Goal: Task Accomplishment & Management: Complete application form

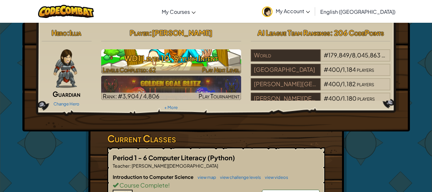
click at [156, 58] on h3 "WD1 Level 10: Stylish Intent" at bounding box center [171, 58] width 140 height 14
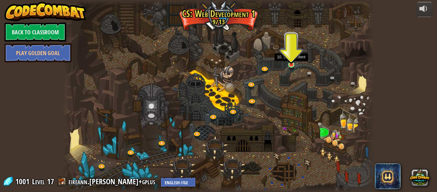
click at [292, 65] on div at bounding box center [291, 64] width 6 height 6
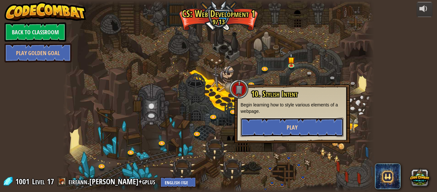
click at [299, 131] on button "Play" at bounding box center [292, 126] width 103 height 19
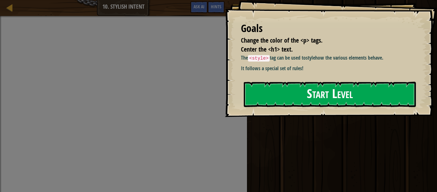
click at [283, 96] on button "Start Level" at bounding box center [330, 94] width 172 height 25
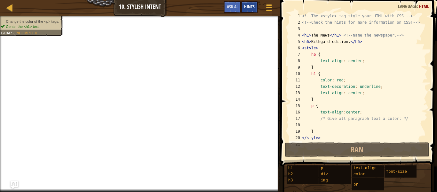
click at [247, 5] on span "Hints" at bounding box center [249, 7] width 11 height 6
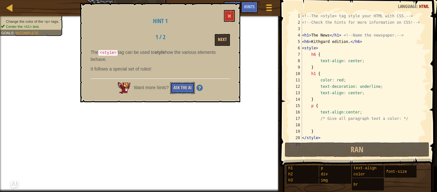
click at [178, 84] on button "Ask the AI" at bounding box center [182, 88] width 25 height 12
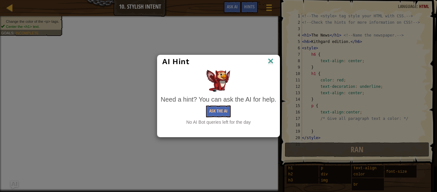
click at [269, 60] on img at bounding box center [271, 62] width 8 height 10
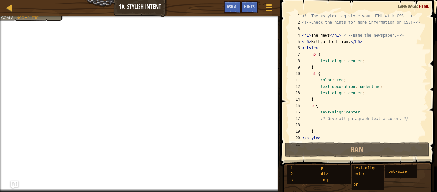
scroll to position [6, 0]
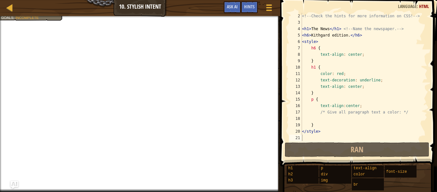
click at [329, 101] on div "<!-- Check the hints for more information on CSS! --> < h1 > The News </ h1 > <…" at bounding box center [361, 83] width 121 height 141
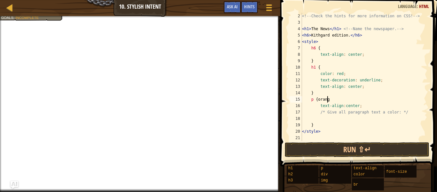
scroll to position [3, 2]
click at [323, 64] on div "<!-- Check the hints for more information on CSS! --> < h1 > The News </ h1 > <…" at bounding box center [361, 83] width 121 height 141
click at [326, 72] on div "<!-- Check the hints for more information on CSS! --> < h1 > The News </ h1 > <…" at bounding box center [361, 83] width 121 height 141
click at [322, 67] on div "<!-- Check the hints for more information on CSS! --> < h1 > The News </ h1 > <…" at bounding box center [361, 83] width 121 height 141
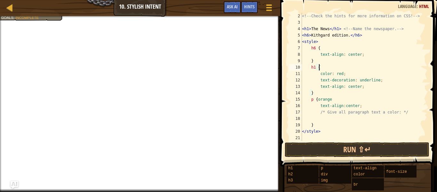
click at [339, 73] on div "<!-- Check the hints for more information on CSS! --> < h1 > The News </ h1 > <…" at bounding box center [361, 83] width 121 height 141
drag, startPoint x: 354, startPoint y: 73, endPoint x: 314, endPoint y: 72, distance: 40.3
click at [314, 72] on div "<!-- Check the hints for more information on CSS! --> < h1 > The News </ h1 > <…" at bounding box center [361, 83] width 121 height 141
click at [337, 123] on div "<!-- Check the hints for more information on CSS! --> < h1 > The News </ h1 > <…" at bounding box center [361, 83] width 121 height 141
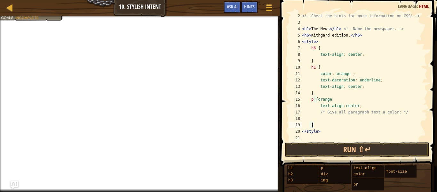
type textarea "}"
paste textarea "color: orange ;"
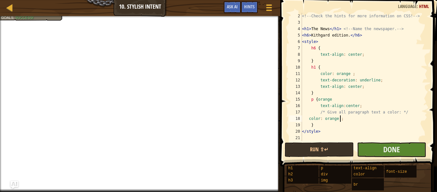
type textarea "color: orange ;"
click at [371, 147] on button "Done" at bounding box center [391, 149] width 69 height 15
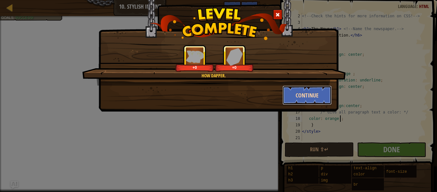
click at [299, 90] on button "Continue" at bounding box center [308, 94] width 50 height 19
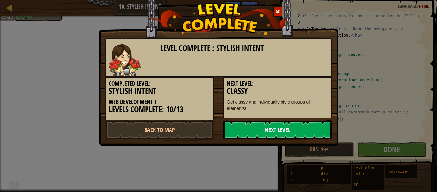
click at [285, 131] on link "Next Level" at bounding box center [277, 129] width 108 height 19
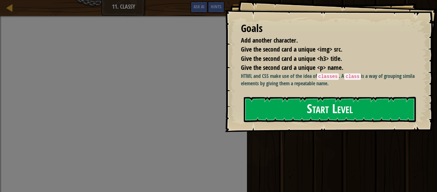
click at [399, 122] on button "Start Level" at bounding box center [330, 109] width 172 height 25
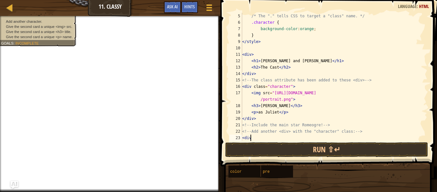
scroll to position [3, 0]
drag, startPoint x: 248, startPoint y: 103, endPoint x: 307, endPoint y: 107, distance: 58.3
click at [307, 107] on div "/* The "." tells CSS to target a "class" name. */ .character { background-color…" at bounding box center [331, 83] width 181 height 141
click at [259, 135] on div "/* The "." tells CSS to target a "class" name. */ .character { background-color…" at bounding box center [331, 83] width 181 height 141
type textarea "<div>"
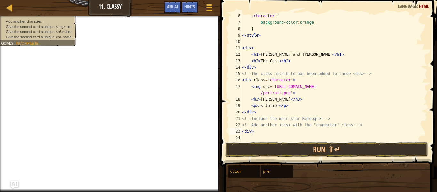
scroll to position [32, 0]
click at [254, 135] on div ".character { background-color : orange ; } </ style > < div > < h1 > [PERSON_NA…" at bounding box center [331, 83] width 181 height 141
drag, startPoint x: 249, startPoint y: 105, endPoint x: 288, endPoint y: 108, distance: 39.2
click at [288, 108] on div ".character { background-color : orange ; } </ style > < div > < h1 > [PERSON_NA…" at bounding box center [331, 83] width 181 height 141
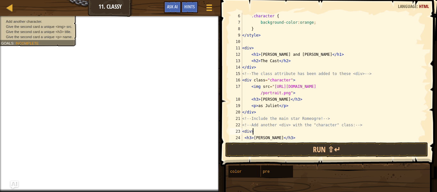
click at [291, 134] on div ".character { background-color : orange ; } </ style > < div > < h1 > [PERSON_NA…" at bounding box center [331, 83] width 181 height 141
click at [293, 136] on div ".character { background-color : orange ; } </ style > < div > < h1 > [PERSON_NA…" at bounding box center [331, 83] width 181 height 141
type textarea "<h3>[PERSON_NAME]</h3>"
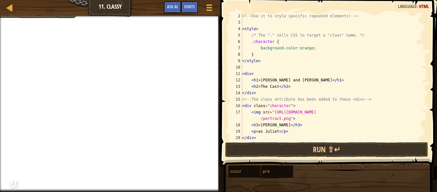
scroll to position [0, 0]
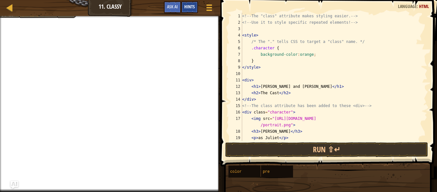
click at [186, 6] on span "Hints" at bounding box center [189, 7] width 11 height 6
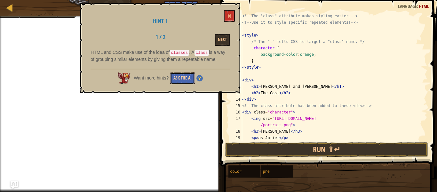
click at [179, 80] on button "Ask the AI" at bounding box center [182, 78] width 25 height 12
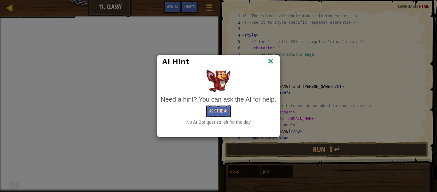
click at [276, 62] on div "AI Hint" at bounding box center [218, 61] width 122 height 13
click at [270, 58] on img at bounding box center [271, 62] width 8 height 10
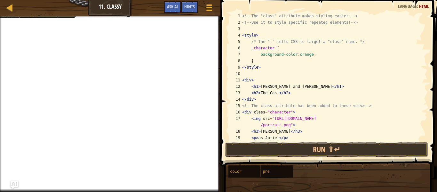
click at [308, 53] on div "<!-- The "class" attribute makes styling easier. --> <!-- Use it to style speci…" at bounding box center [331, 83] width 181 height 141
type textarea ".character {"
drag, startPoint x: 248, startPoint y: 47, endPoint x: 309, endPoint y: 46, distance: 61.4
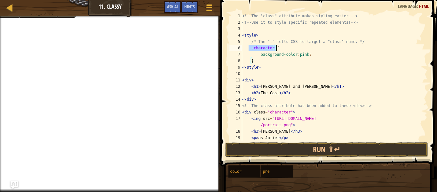
click at [309, 46] on div "<!-- The "class" attribute makes styling easier. --> <!-- Use it to style speci…" at bounding box center [331, 83] width 181 height 141
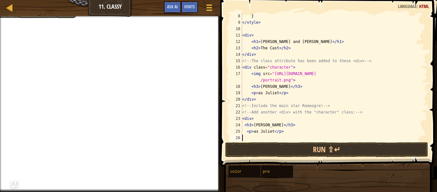
click at [257, 139] on div "} </ style > < div > < h1 > [PERSON_NAME] and [PERSON_NAME] </ h1 > < h2 > The …" at bounding box center [331, 83] width 181 height 141
paste textarea ".character {"
drag, startPoint x: 271, startPoint y: 134, endPoint x: 246, endPoint y: 134, distance: 25.0
drag, startPoint x: 246, startPoint y: 136, endPoint x: 354, endPoint y: 119, distance: 108.5
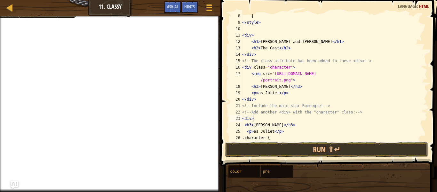
drag, startPoint x: 354, startPoint y: 119, endPoint x: 293, endPoint y: 118, distance: 60.5
drag, startPoint x: 293, startPoint y: 118, endPoint x: 273, endPoint y: 92, distance: 33.1
click at [273, 92] on div "} </ style > < div > < h1 > [PERSON_NAME] and [PERSON_NAME] </ h1 > < h2 > The …" at bounding box center [331, 83] width 181 height 141
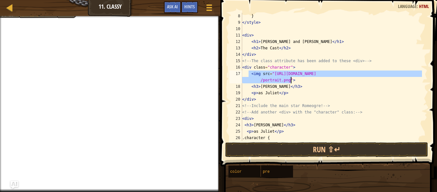
drag, startPoint x: 249, startPoint y: 73, endPoint x: 307, endPoint y: 82, distance: 58.6
click at [307, 82] on div "} </ style > < div > < h1 > [PERSON_NAME] and [PERSON_NAME] </ h1 > < h2 > The …" at bounding box center [331, 83] width 181 height 141
type textarea "<img src="[URL][DOMAIN_NAME]">"
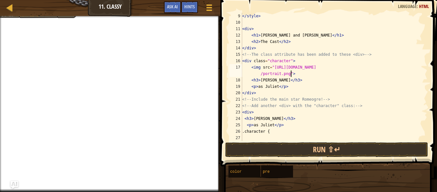
scroll to position [51, 0]
type textarea ".character {"
drag, startPoint x: 273, startPoint y: 133, endPoint x: 262, endPoint y: 137, distance: 11.5
click at [262, 137] on div "</ style > < div > < h1 > [PERSON_NAME] and [PERSON_NAME] </ h1 > < h2 > The Ca…" at bounding box center [331, 83] width 181 height 141
click at [253, 133] on div "</ style > < div > < h1 > [PERSON_NAME] and [PERSON_NAME] </ h1 > < h2 > The Ca…" at bounding box center [331, 83] width 181 height 141
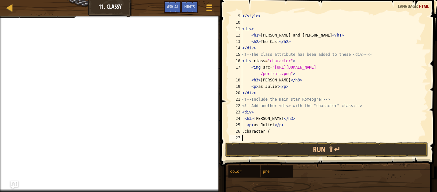
type textarea ".character {"
click at [253, 136] on div "</ style > < div > < h1 > [PERSON_NAME] and [PERSON_NAME] </ h1 > < h2 > The Ca…" at bounding box center [331, 83] width 181 height 141
paste textarea "<img src="[URL][DOMAIN_NAME]">"
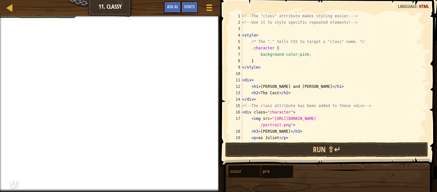
scroll to position [0, 0]
click at [323, 117] on div "<!-- The "class" attribute makes styling easier. --> <!-- Use it to style speci…" at bounding box center [331, 83] width 181 height 141
click at [349, 119] on div "<!-- The "class" attribute makes styling easier. --> <!-- Use it to style speci…" at bounding box center [331, 83] width 181 height 141
click at [350, 126] on div "<!-- The "class" attribute makes styling easier. --> <!-- Use it to style speci…" at bounding box center [331, 83] width 181 height 141
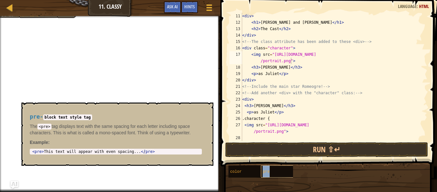
click at [276, 169] on div "pre" at bounding box center [283, 171] width 44 height 12
click at [252, 171] on div "color" at bounding box center [250, 171] width 44 height 12
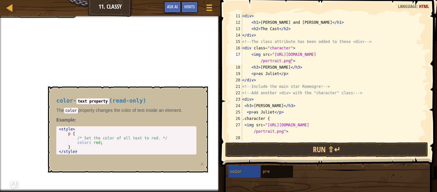
click at [177, 162] on div "color - text property ( read-only ) The color property changes the color of tex…" at bounding box center [128, 129] width 160 height 86
click at [250, 176] on div "color" at bounding box center [250, 171] width 44 height 12
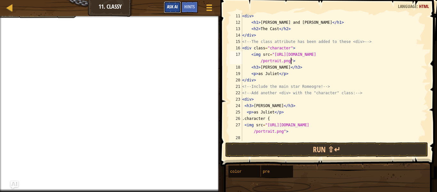
click at [172, 4] on button "Ask AI" at bounding box center [172, 7] width 17 height 12
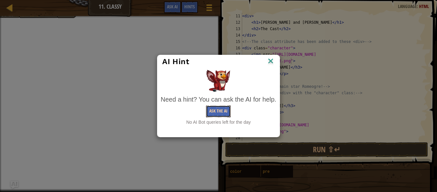
click at [220, 106] on button "Ask the AI" at bounding box center [218, 111] width 25 height 12
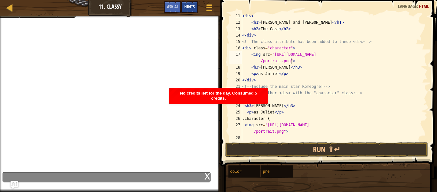
click at [191, 6] on span "Hints" at bounding box center [189, 7] width 11 height 6
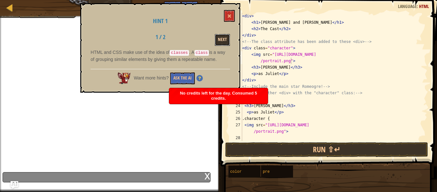
click at [228, 41] on button "Next" at bounding box center [222, 40] width 15 height 12
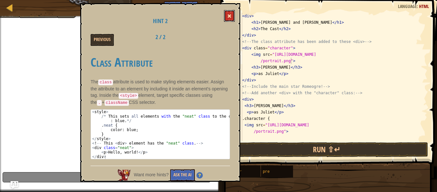
click at [228, 13] on button at bounding box center [229, 16] width 11 height 12
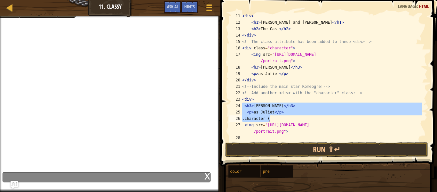
drag, startPoint x: 243, startPoint y: 104, endPoint x: 269, endPoint y: 119, distance: 29.5
click at [269, 119] on div "< div > < h1 > [PERSON_NAME] and [PERSON_NAME] </ h1 > < h2 > The Cast </ h2 > …" at bounding box center [331, 83] width 181 height 141
type textarea "<p>as [PERSON_NAME]</p> .character {"
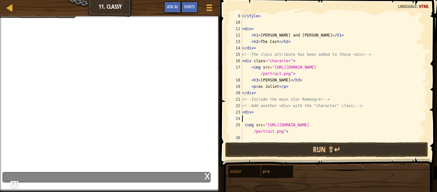
scroll to position [45, 0]
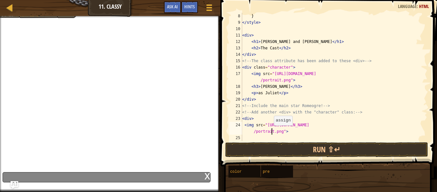
click at [271, 132] on div "} </ style > < div > < h1 > [PERSON_NAME] and [PERSON_NAME] </ h1 > < h2 > The …" at bounding box center [331, 83] width 181 height 141
drag, startPoint x: 274, startPoint y: 129, endPoint x: 270, endPoint y: 129, distance: 3.5
click at [273, 129] on div "} </ style > < div > < h1 > [PERSON_NAME] and [PERSON_NAME] </ h1 > < h2 > The …" at bounding box center [331, 83] width 181 height 141
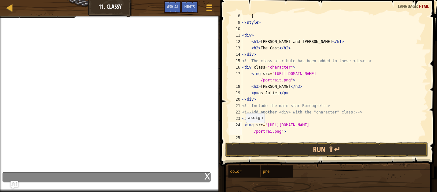
type textarea "<img src="[URL][DOMAIN_NAME]">"
click at [251, 137] on div "} </ style > < div > < h1 > [PERSON_NAME] and [PERSON_NAME] </ h1 > < h2 > The …" at bounding box center [331, 83] width 181 height 141
click at [300, 42] on div "} </ style > < div > < h1 > [PERSON_NAME] and [PERSON_NAME] </ h1 > < h2 > The …" at bounding box center [331, 83] width 181 height 141
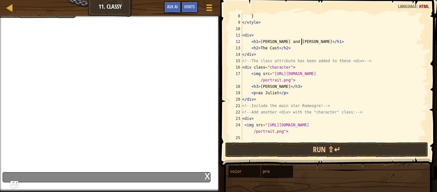
click at [299, 41] on div "} </ style > < div > < h1 > [PERSON_NAME] and [PERSON_NAME] </ h1 > < h2 > The …" at bounding box center [331, 83] width 181 height 141
click at [274, 40] on div "} </ style > < div > < h1 > [PERSON_NAME] and [PERSON_NAME] </ h1 > < h2 > The …" at bounding box center [331, 83] width 181 height 141
click at [276, 41] on div "} </ style > < div > < h1 > [PERSON_NAME] and [PERSON_NAME] </ h1 > < h2 > The …" at bounding box center [331, 83] width 181 height 141
type textarea "<h1>[PERSON_NAME] and [PERSON_NAME]</h1>"
click at [260, 135] on div "} </ style > < div > < h1 > [PERSON_NAME] and [PERSON_NAME] </ h1 > < h2 > The …" at bounding box center [331, 83] width 181 height 141
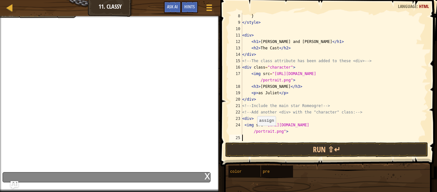
click at [254, 132] on div "} </ style > < div > < h1 > [PERSON_NAME] and [PERSON_NAME] </ h1 > < h2 > The …" at bounding box center [331, 83] width 181 height 141
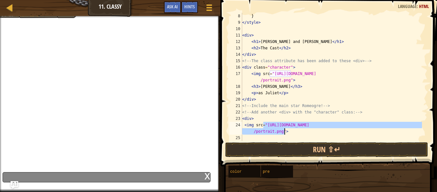
drag, startPoint x: 263, startPoint y: 124, endPoint x: 329, endPoint y: 129, distance: 65.4
click at [329, 129] on div "} </ style > < div > < h1 > [PERSON_NAME] and [PERSON_NAME] </ h1 > < h2 > The …" at bounding box center [331, 83] width 181 height 141
drag, startPoint x: 291, startPoint y: 127, endPoint x: 293, endPoint y: 119, distance: 8.6
drag, startPoint x: 293, startPoint y: 119, endPoint x: 293, endPoint y: 122, distance: 3.5
click at [293, 122] on div "} </ style > < div > < h1 > [PERSON_NAME] and [PERSON_NAME] </ h1 > < h2 > The …" at bounding box center [331, 77] width 181 height 128
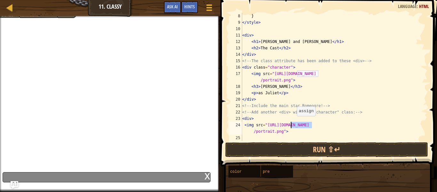
click at [294, 122] on div "} </ style > < div > < h1 > [PERSON_NAME] and [PERSON_NAME] </ h1 > < h2 > The …" at bounding box center [331, 83] width 181 height 141
click at [266, 124] on div "} </ style > < div > < h1 > [PERSON_NAME] and [PERSON_NAME] </ h1 > < h2 > The …" at bounding box center [331, 83] width 181 height 141
click at [264, 124] on div "} </ style > < div > < h1 > [PERSON_NAME] and [PERSON_NAME] </ h1 > < h2 > The …" at bounding box center [331, 83] width 181 height 141
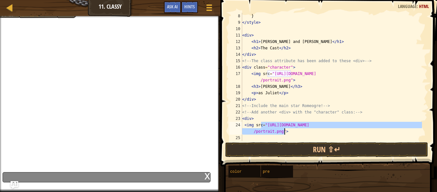
drag, startPoint x: 264, startPoint y: 124, endPoint x: 309, endPoint y: 131, distance: 45.6
click at [309, 131] on div "} </ style > < div > < h1 > [PERSON_NAME] and [PERSON_NAME] </ h1 > < h2 > The …" at bounding box center [331, 83] width 181 height 141
type textarea "<h2>The Cast</h2>"
type textarea "<img src="[URL][DOMAIN_NAME]">"
click at [210, 6] on div at bounding box center [209, 7] width 9 height 9
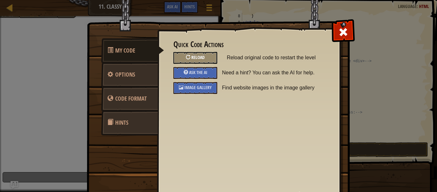
click at [191, 56] on span "Reload" at bounding box center [197, 57] width 13 height 6
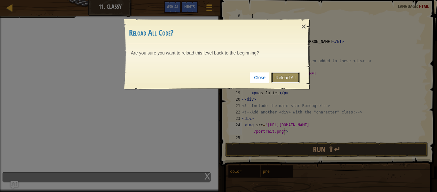
click at [282, 74] on link "Reload All" at bounding box center [285, 77] width 28 height 11
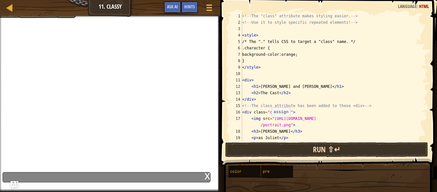
scroll to position [26, 0]
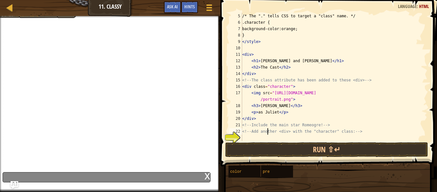
click at [267, 134] on div "/* The "." tells CSS to target a "class" name. */ .character { background-color…" at bounding box center [331, 83] width 181 height 141
type textarea "<!-- Add another <div> with the "character" class: -->"
click at [268, 137] on div "/* The "." tells CSS to target a "class" name. */ .character { background-color…" at bounding box center [331, 83] width 181 height 141
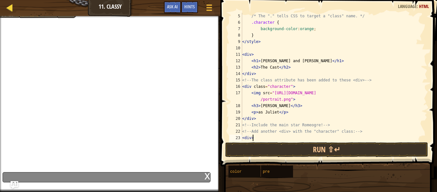
scroll to position [3, 1]
type textarea "<div>"ogre""
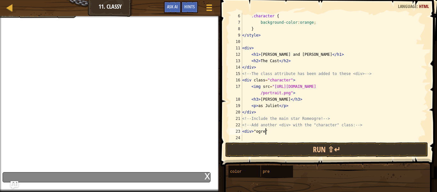
click at [258, 138] on div ".character { background-color : orange ; } </ style > < div > < h1 > [PERSON_NA…" at bounding box center [331, 83] width 181 height 141
paste textarea "<img src="[URL][DOMAIN_NAME]">"
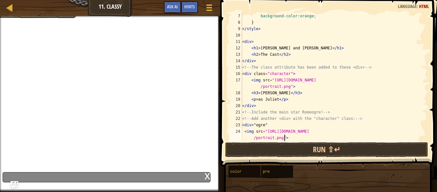
scroll to position [38, 0]
type textarea "<img src="[URL][DOMAIN_NAME]">"
click at [194, 3] on div "Hints" at bounding box center [189, 7] width 17 height 12
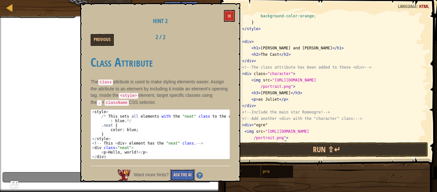
click at [183, 170] on button "Ask the AI" at bounding box center [182, 175] width 25 height 12
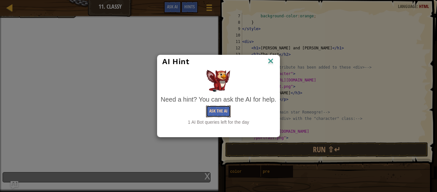
click at [217, 110] on button "Ask the AI" at bounding box center [218, 111] width 25 height 12
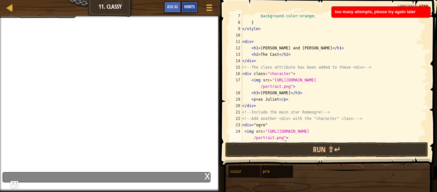
click at [191, 9] on span "Hints" at bounding box center [189, 7] width 11 height 6
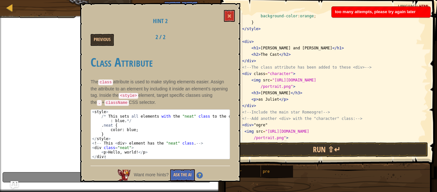
click at [186, 165] on div "Want more hints? Ask the AI" at bounding box center [161, 172] width 140 height 15
click at [186, 172] on button "Ask the AI" at bounding box center [182, 175] width 25 height 12
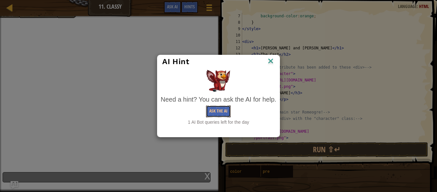
drag, startPoint x: 216, startPoint y: 112, endPoint x: 140, endPoint y: 91, distance: 78.2
click at [140, 91] on div "AI Hint Need a hint? You can ask the AI for help. Ask the AI 1 AI Bot queries l…" at bounding box center [218, 96] width 437 height 192
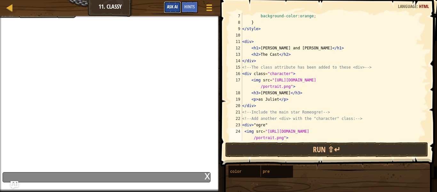
click at [178, 10] on button "Ask AI" at bounding box center [172, 7] width 17 height 12
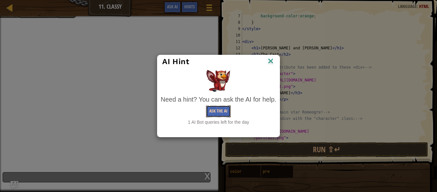
click at [218, 111] on button "Ask the AI" at bounding box center [218, 111] width 25 height 12
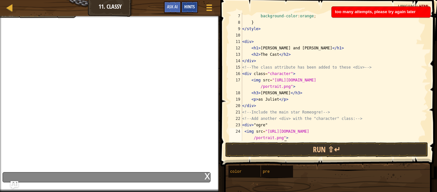
click at [190, 8] on span "Hints" at bounding box center [189, 7] width 11 height 6
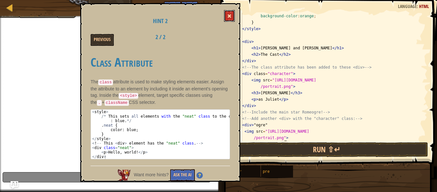
click at [231, 12] on button at bounding box center [229, 16] width 11 height 12
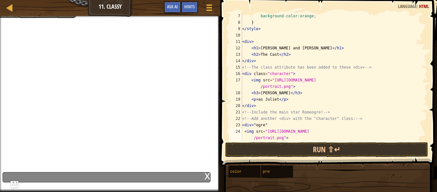
scroll to position [45, 0]
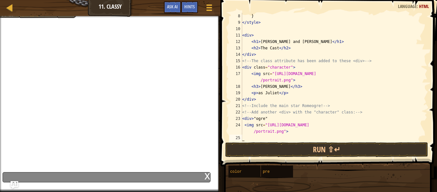
click at [248, 138] on div "} </ style > < div > < h1 > [PERSON_NAME] and [PERSON_NAME] </ h1 > < h2 > The …" at bounding box center [331, 83] width 181 height 141
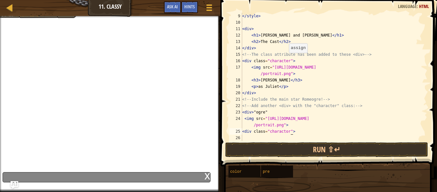
scroll to position [51, 0]
drag, startPoint x: 243, startPoint y: 130, endPoint x: 292, endPoint y: 129, distance: 49.6
click at [292, 129] on div "</ style > < div > < h1 > [PERSON_NAME] and [PERSON_NAME] </ h1 > < h2 > The Ca…" at bounding box center [331, 83] width 181 height 141
type textarea "<div class="charactor">"
click at [346, 135] on div "</ style > < div > < h1 > [PERSON_NAME] and [PERSON_NAME] </ h1 > < h2 > The Ca…" at bounding box center [331, 83] width 181 height 141
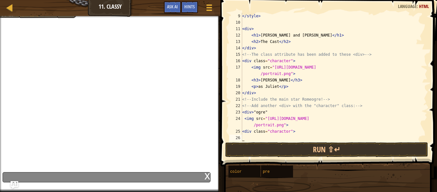
scroll to position [3, 0]
click at [268, 145] on button "Run ⇧↵" at bounding box center [326, 149] width 203 height 15
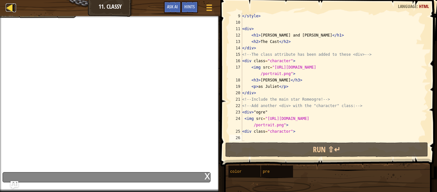
click at [9, 8] on div at bounding box center [10, 8] width 8 height 8
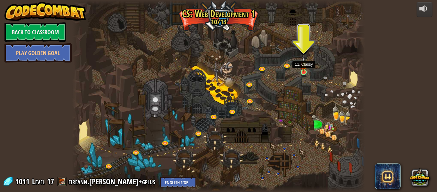
click at [303, 71] on img at bounding box center [303, 64] width 7 height 15
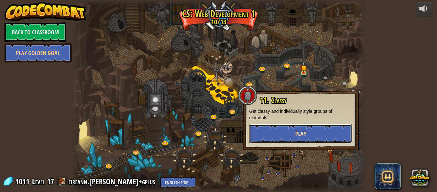
click at [291, 134] on button "Play" at bounding box center [300, 133] width 103 height 19
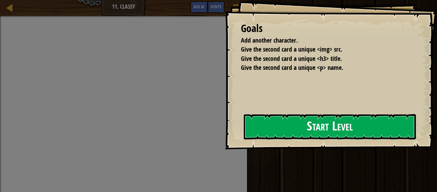
click at [279, 128] on button "Start Level" at bounding box center [330, 126] width 172 height 25
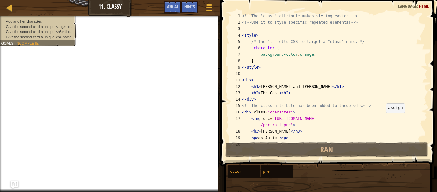
click at [383, 119] on div "<!-- The "class" attribute makes styling easier. --> <!-- Use it to style speci…" at bounding box center [331, 83] width 181 height 141
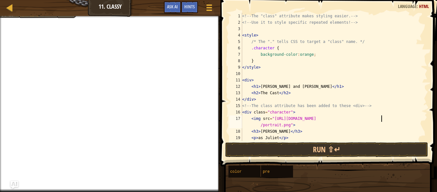
scroll to position [3, 12]
type textarea "<img src="[URL][DOMAIN_NAME]">"
click at [346, 145] on button "Run ⇧↵" at bounding box center [326, 149] width 203 height 15
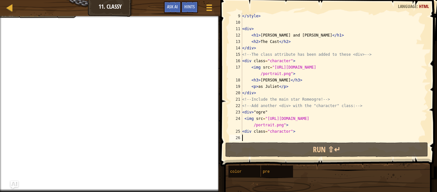
scroll to position [3, 0]
click at [270, 137] on div "</ style > < div > < h1 > [PERSON_NAME] and [PERSON_NAME] </ h1 > < h2 > The Ca…" at bounding box center [331, 83] width 181 height 141
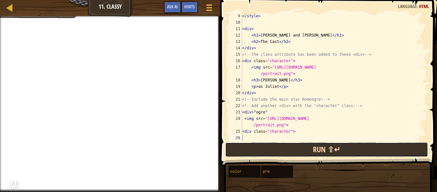
click at [305, 145] on button "Run ⇧↵" at bounding box center [326, 149] width 203 height 15
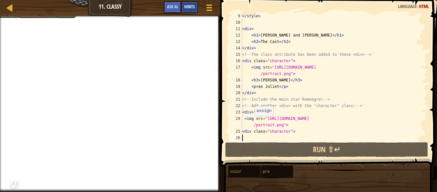
click at [193, 5] on span "Hints" at bounding box center [189, 7] width 11 height 6
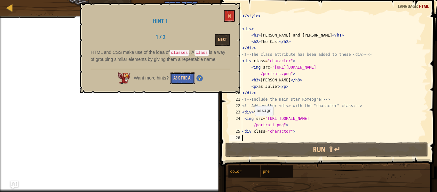
click at [189, 75] on button "Ask the AI" at bounding box center [182, 78] width 25 height 12
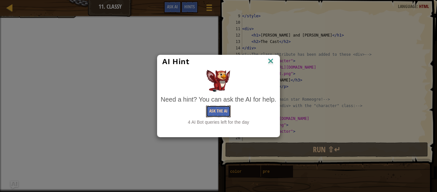
click at [218, 111] on button "Ask the AI" at bounding box center [218, 111] width 25 height 12
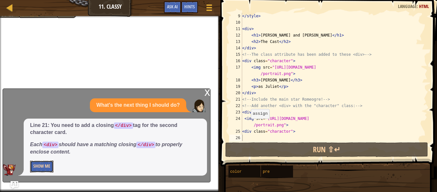
click at [42, 166] on button "Show Me" at bounding box center [41, 166] width 23 height 12
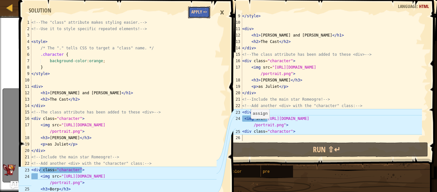
click at [199, 9] on button "Apply =>" at bounding box center [199, 12] width 22 height 12
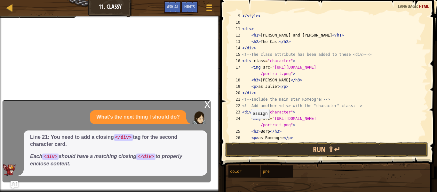
click at [207, 104] on div "x" at bounding box center [207, 103] width 6 height 6
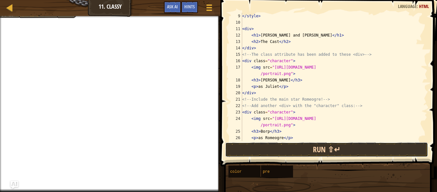
click at [269, 146] on button "Run ⇧↵" at bounding box center [326, 149] width 203 height 15
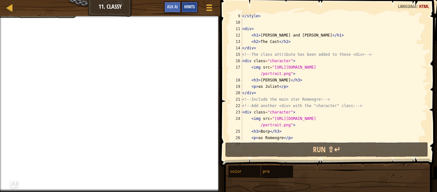
click at [188, 10] on div "Hints" at bounding box center [189, 7] width 17 height 12
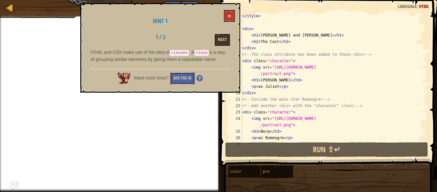
drag, startPoint x: 190, startPoint y: 72, endPoint x: 186, endPoint y: 74, distance: 4.2
click at [189, 73] on button "Ask the AI" at bounding box center [182, 78] width 25 height 12
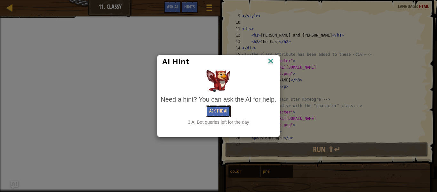
click at [213, 112] on button "Ask the AI" at bounding box center [218, 111] width 25 height 12
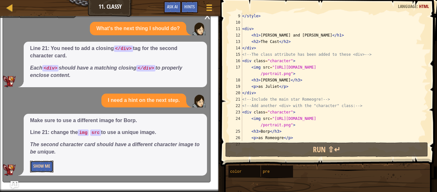
click at [37, 165] on button "Show Me" at bounding box center [41, 166] width 23 height 12
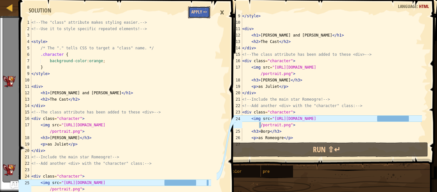
click at [193, 15] on button "Apply =>" at bounding box center [199, 12] width 22 height 12
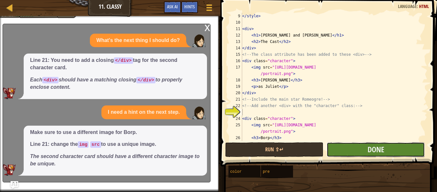
click at [350, 152] on button "Done" at bounding box center [376, 149] width 98 height 15
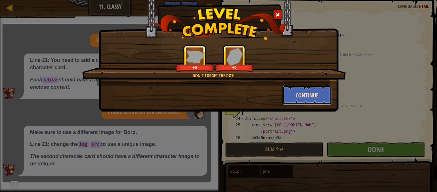
click at [306, 92] on button "Continue" at bounding box center [308, 94] width 50 height 19
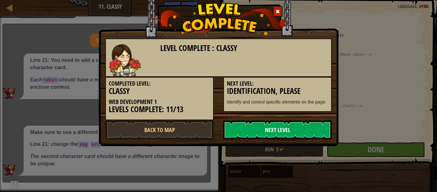
click at [286, 133] on link "Next Level" at bounding box center [277, 129] width 108 height 19
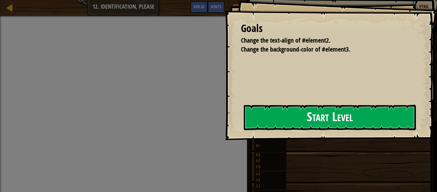
click at [277, 127] on button "Start Level" at bounding box center [330, 117] width 172 height 25
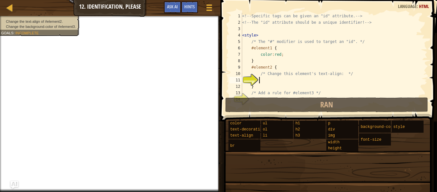
scroll to position [22, 0]
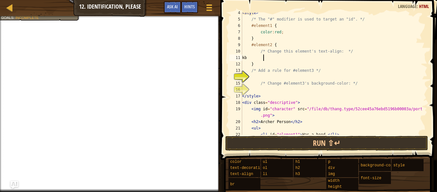
type textarea "k"
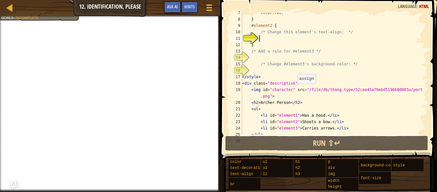
scroll to position [58, 0]
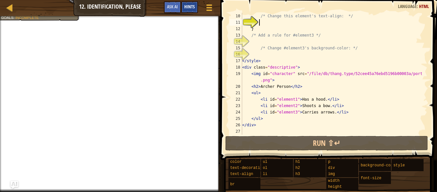
click at [194, 4] on span "Hints" at bounding box center [189, 7] width 11 height 6
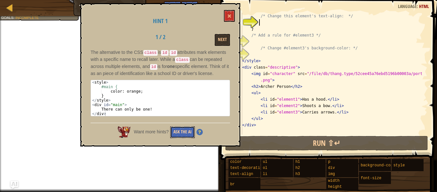
click at [187, 136] on button "Ask the AI" at bounding box center [182, 132] width 25 height 12
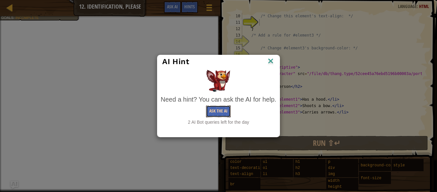
click at [214, 113] on button "Ask the AI" at bounding box center [218, 111] width 25 height 12
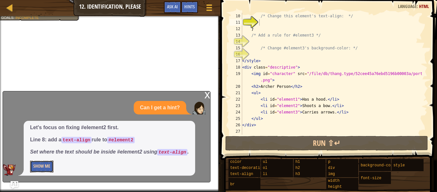
click at [36, 166] on button "Show Me" at bounding box center [41, 166] width 23 height 12
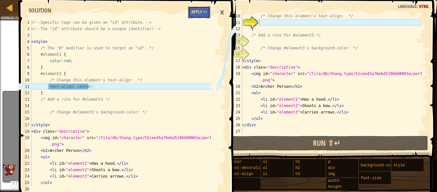
click at [208, 13] on button "Apply =>" at bounding box center [199, 12] width 22 height 12
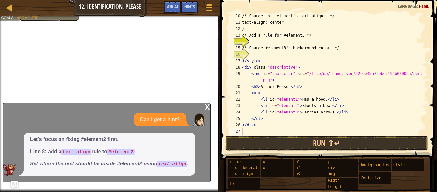
type textarea "text-align: center;"
click at [307, 24] on div "/* Change this element's text-align: */ text-align: center; } /* Add a rule for…" at bounding box center [331, 80] width 181 height 134
click at [281, 41] on div "/* Change this element's text-align: */ text-align: center; } /* Add a rule for…" at bounding box center [331, 80] width 181 height 134
click at [189, 1] on div "Hints" at bounding box center [189, 7] width 17 height 12
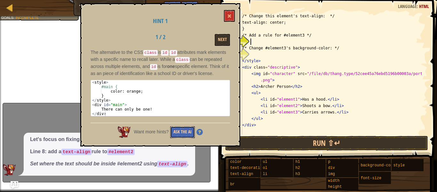
click at [183, 132] on button "Ask the AI" at bounding box center [182, 132] width 25 height 12
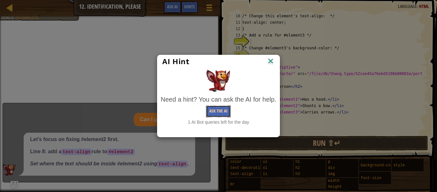
click at [214, 112] on button "Ask the AI" at bounding box center [218, 111] width 25 height 12
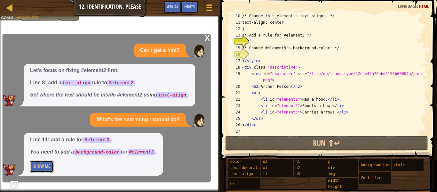
click at [38, 166] on button "Show Me" at bounding box center [41, 166] width 23 height 12
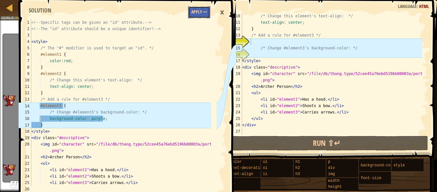
click at [194, 16] on button "Apply =>" at bounding box center [199, 12] width 22 height 12
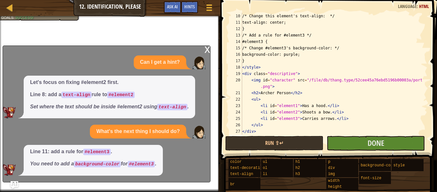
click at [209, 50] on div "x" at bounding box center [207, 49] width 6 height 6
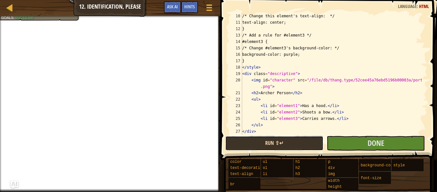
click at [283, 147] on button "Run ⇧↵" at bounding box center [274, 143] width 98 height 15
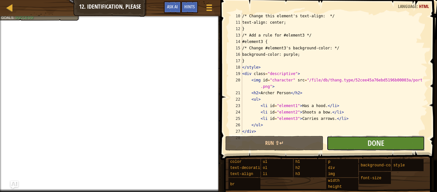
click at [346, 141] on button "Done" at bounding box center [376, 143] width 98 height 15
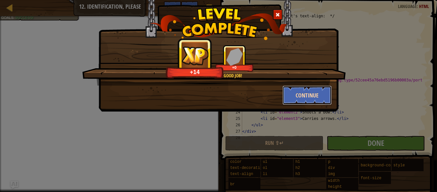
click at [291, 101] on button "Continue" at bounding box center [308, 94] width 50 height 19
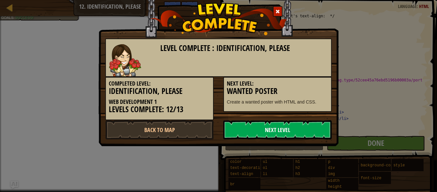
click at [286, 126] on link "Next Level" at bounding box center [277, 129] width 108 height 19
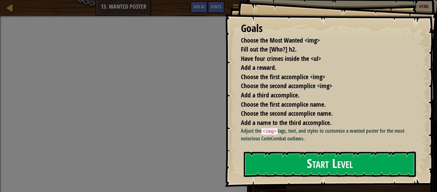
click at [304, 177] on button "Start Level" at bounding box center [330, 163] width 172 height 25
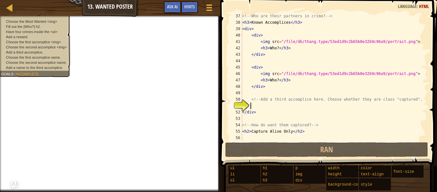
scroll to position [237, 0]
click at [274, 111] on div "<!-- Who are their partners in crime? --> < h3 > Known Accomplices </ h3 > < di…" at bounding box center [331, 83] width 181 height 141
type textarea "</div>"
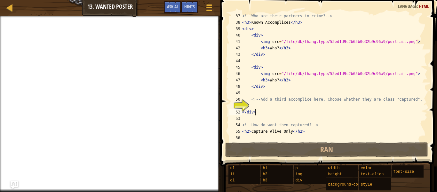
click at [272, 106] on div "<!-- Who are their partners in crime? --> < h3 > Known Accomplices </ h3 > < di…" at bounding box center [331, 83] width 181 height 141
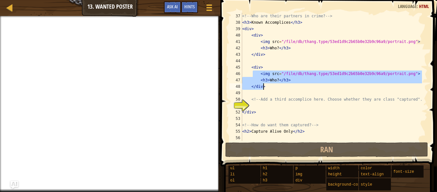
drag, startPoint x: 255, startPoint y: 73, endPoint x: 348, endPoint y: 91, distance: 94.8
click at [347, 90] on div "<!-- Who are their partners in crime? --> < h3 > Known Accomplices </ h3 > < di…" at bounding box center [331, 83] width 181 height 141
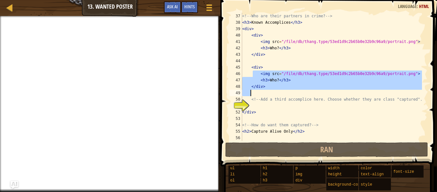
click at [391, 129] on div "<!-- Who are their partners in crime? --> < h3 > Known Accomplices </ h3 > < di…" at bounding box center [331, 83] width 181 height 141
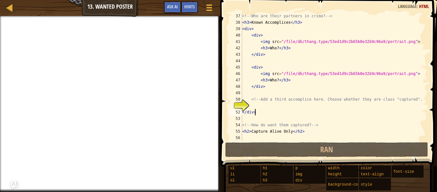
click at [254, 112] on div "<!-- Who are their partners in crime? --> < h3 > Known Accomplices </ h3 > < di…" at bounding box center [331, 83] width 181 height 141
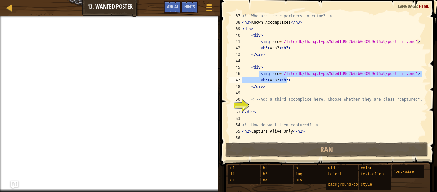
drag, startPoint x: 259, startPoint y: 72, endPoint x: 411, endPoint y: 79, distance: 151.5
click at [411, 79] on div "<!-- Who are their partners in crime? --> < h3 > Known Accomplices </ h3 > < di…" at bounding box center [331, 83] width 181 height 141
click at [271, 109] on div "<!-- Who are their partners in crime? --> < h3 > Known Accomplices </ h3 > < di…" at bounding box center [331, 83] width 181 height 141
type textarea "</div>"
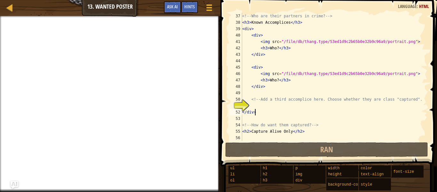
click at [270, 104] on div "<!-- Who are their partners in crime? --> < h3 > Known Accomplices </ h3 > < di…" at bounding box center [331, 83] width 181 height 141
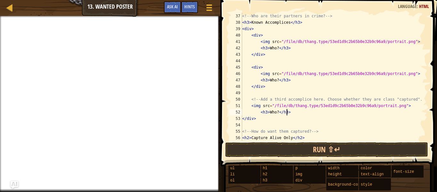
scroll to position [243, 0]
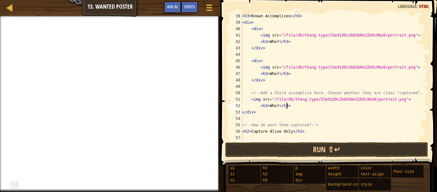
click at [256, 107] on div "< h3 > Known Accomplices </ h3 > < div > < div > < img src = "/file/db/thang.ty…" at bounding box center [331, 83] width 181 height 141
click at [259, 105] on div "< h3 > Known Accomplices </ h3 > < div > < div > < img src = "/file/db/thang.ty…" at bounding box center [331, 83] width 181 height 141
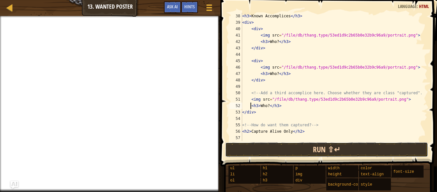
click at [250, 147] on button "Run ⇧↵" at bounding box center [326, 149] width 203 height 15
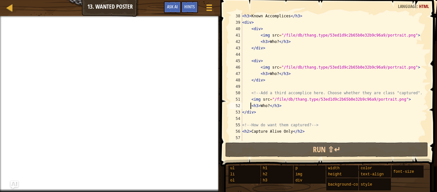
click at [190, 8] on span "Hints" at bounding box center [189, 7] width 11 height 6
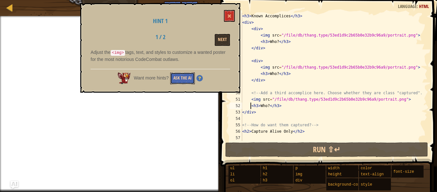
click at [187, 74] on button "Ask the AI" at bounding box center [182, 78] width 25 height 12
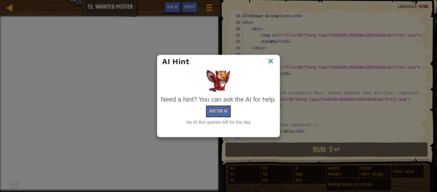
click at [270, 60] on img at bounding box center [271, 62] width 8 height 10
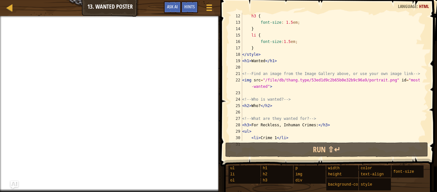
scroll to position [70, 0]
click at [262, 62] on div "h3 { font-size : 1.5 em ; } li { font-size : 1.5 em ; } </ style > < h1 > Wante…" at bounding box center [331, 83] width 181 height 141
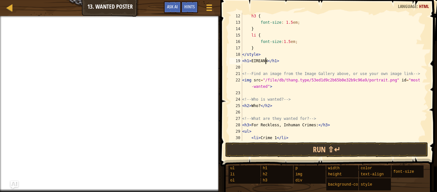
scroll to position [3, 2]
type textarea "<h1>EIREANN</h1>"
click at [6, 5] on div at bounding box center [10, 8] width 8 height 8
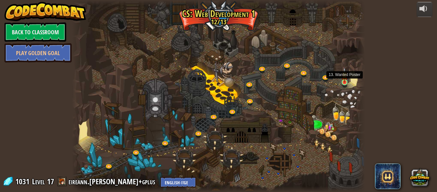
click at [344, 81] on img at bounding box center [344, 74] width 7 height 15
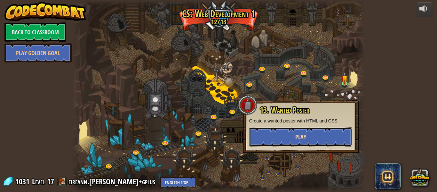
click at [288, 132] on button "Play" at bounding box center [300, 136] width 103 height 19
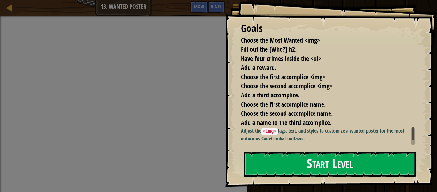
click at [307, 190] on div at bounding box center [330, 190] width 172 height 14
click at [291, 169] on button "Start Level" at bounding box center [330, 163] width 172 height 25
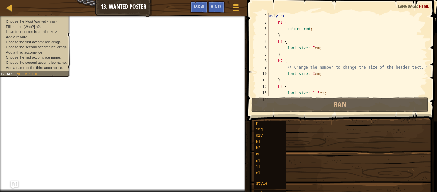
click at [11, 28] on span "Fill out the [Who?] h2." at bounding box center [23, 26] width 35 height 4
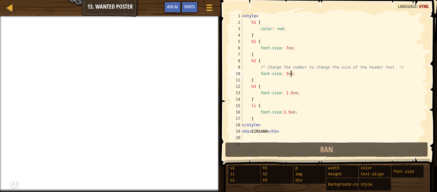
click at [297, 71] on div "< style > h1 { color : red ; } h1 { font-size : 7 em ; } h2 { /* Change the num…" at bounding box center [331, 83] width 181 height 141
click at [282, 72] on div "< style > h1 { color : red ; } h1 { font-size : 7 em ; } h2 { /* Change the num…" at bounding box center [331, 83] width 181 height 141
click at [284, 73] on div "< style > h1 { color : red ; } h1 { font-size : 7 em ; } h2 { /* Change the num…" at bounding box center [331, 83] width 181 height 141
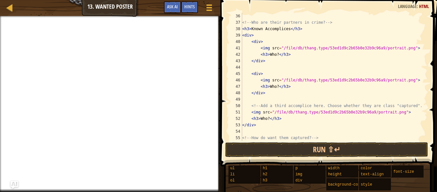
scroll to position [243, 0]
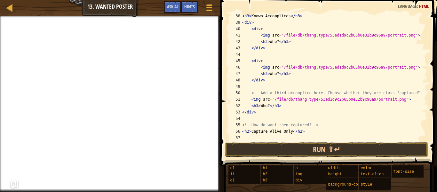
click at [286, 132] on div "< h3 > Known Accomplices </ h3 > < div > < div > < img src = "/file/db/thang.ty…" at bounding box center [331, 83] width 181 height 141
click at [289, 132] on div "< h3 > Known Accomplices </ h3 > < div > < div > < img src = "/file/db/thang.ty…" at bounding box center [331, 83] width 181 height 141
click at [265, 105] on div "< h3 > Known Accomplices </ h3 > < div > < div > < img src = "/file/db/thang.ty…" at bounding box center [331, 83] width 181 height 141
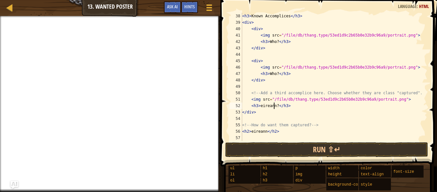
click at [274, 72] on div "< h3 > Known Accomplices </ h3 > < div > < div > < img src = "/file/db/thang.ty…" at bounding box center [331, 83] width 181 height 141
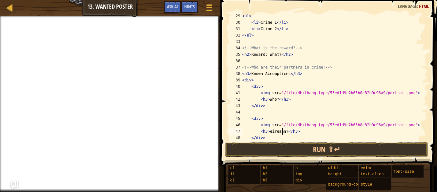
scroll to position [166, 0]
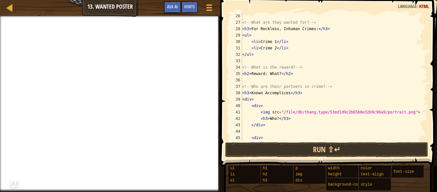
click at [286, 91] on div "<!-- What are they wanted for? --> < h3 > For Reckless, Inhuman Crimes: </ h3 >…" at bounding box center [331, 83] width 181 height 141
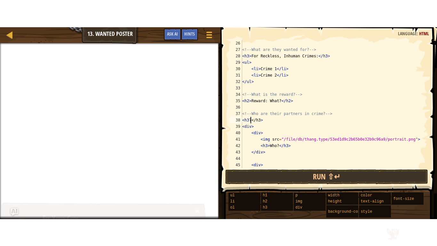
scroll to position [3, 1]
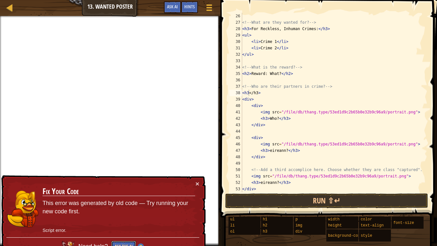
click at [123, 191] on button "Ask the AI" at bounding box center [123, 247] width 25 height 12
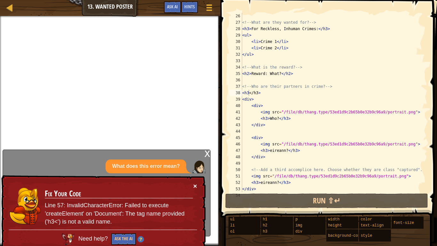
click at [195, 185] on button "×" at bounding box center [195, 186] width 4 height 7
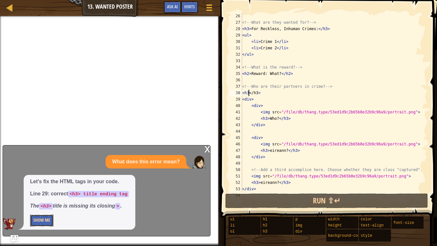
click at [44, 191] on button "Show Me" at bounding box center [41, 220] width 23 height 12
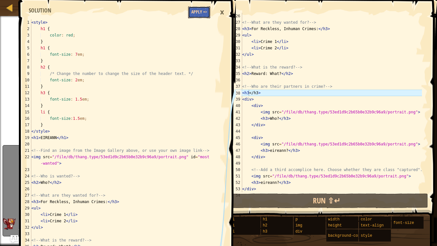
click at [200, 14] on button "Apply =>" at bounding box center [199, 12] width 22 height 12
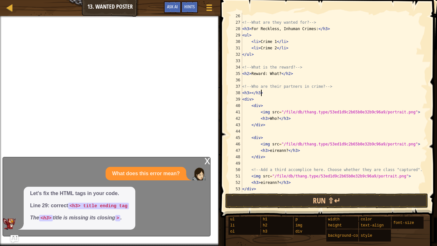
click at [264, 93] on div "<!-- What are they wanted for? --> < h3 > For Reckless, Inhuman Crimes: </ h3 >…" at bounding box center [331, 109] width 181 height 192
click at [204, 160] on div "x What does this error mean? Let's fix the HTML tags in your code. Line 29: cor…" at bounding box center [107, 196] width 208 height 79
click at [192, 10] on div "Hints" at bounding box center [189, 7] width 17 height 12
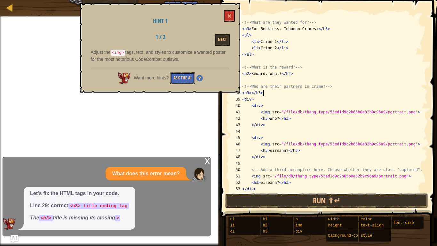
click at [188, 74] on button "Ask the AI" at bounding box center [182, 78] width 25 height 12
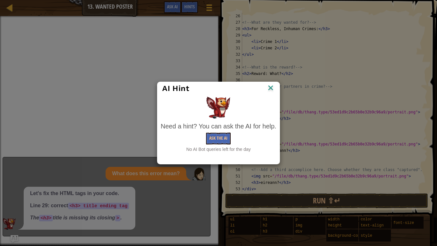
click at [273, 86] on img at bounding box center [271, 89] width 8 height 10
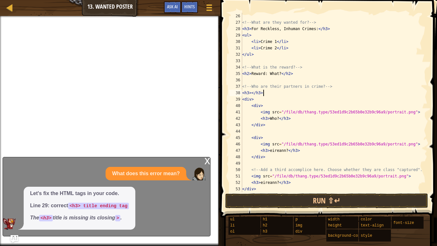
click at [209, 163] on div "x" at bounding box center [207, 160] width 6 height 6
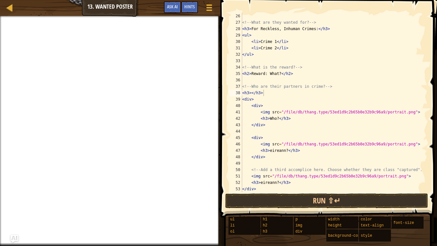
drag, startPoint x: 194, startPoint y: 4, endPoint x: 190, endPoint y: 28, distance: 23.9
click at [193, 6] on span "Hints" at bounding box center [189, 7] width 11 height 6
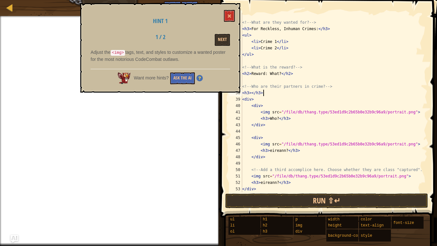
click at [200, 76] on img at bounding box center [199, 78] width 6 height 6
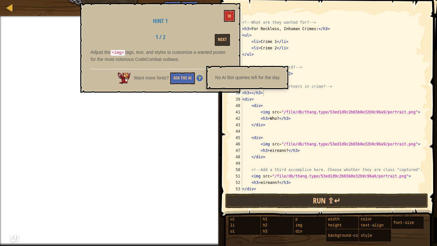
click at [200, 76] on img at bounding box center [199, 78] width 6 height 6
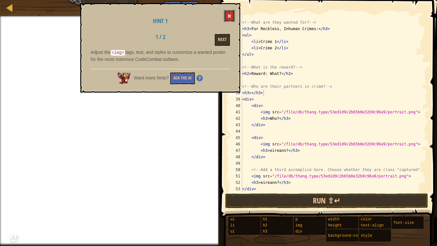
click at [228, 11] on button at bounding box center [229, 16] width 11 height 12
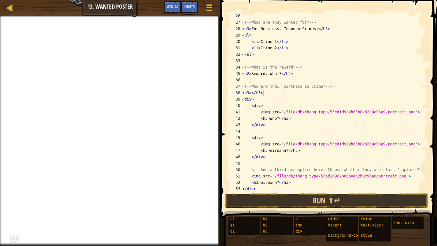
click at [263, 171] on div "<!-- What are they wanted for? --> < h3 > For Reckless, Inhuman Crimes: </ h3 >…" at bounding box center [331, 109] width 181 height 192
click at [262, 168] on div "<!-- What are they wanted for? --> < h3 > For Reckless, Inhuman Crimes: </ h3 >…" at bounding box center [331, 109] width 181 height 192
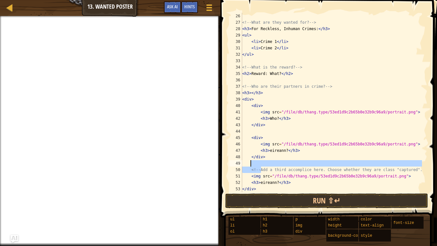
click at [261, 166] on div "<!-- What are they wanted for? --> < h3 > For Reckless, Inhuman Crimes: </ h3 >…" at bounding box center [331, 109] width 181 height 192
type textarea "<!-- Add a third accomplice here. Choose whether they are class "captured". -->"
click at [261, 162] on div "<!-- What are they wanted for? --> < h3 > For Reckless, Inhuman Crimes: </ h3 >…" at bounding box center [331, 102] width 181 height 179
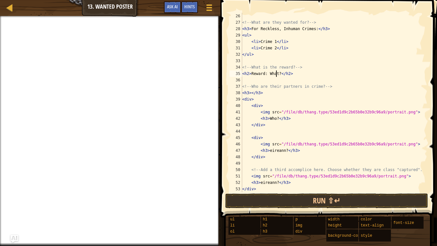
click at [276, 72] on div "<!-- What are they wanted for? --> < h3 > For Reckless, Inhuman Crimes: </ h3 >…" at bounding box center [331, 109] width 181 height 192
click at [252, 93] on div "<!-- What are they wanted for? --> < h3 > For Reckless, Inhuman Crimes: </ h3 >…" at bounding box center [331, 109] width 181 height 192
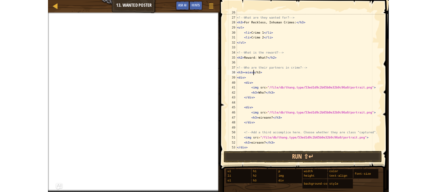
scroll to position [3, 2]
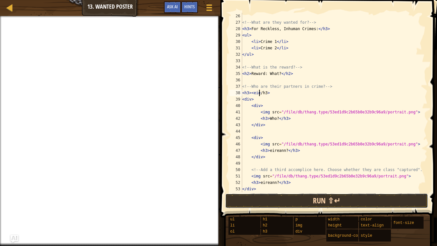
click at [254, 191] on button "Run ⇧↵" at bounding box center [326, 200] width 203 height 15
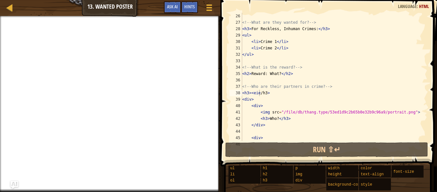
click at [295, 108] on div "<!-- What are they wanted for? --> < h3 > For Reckless, Inhuman Crimes: </ h3 >…" at bounding box center [331, 83] width 181 height 141
drag, startPoint x: 306, startPoint y: 111, endPoint x: 311, endPoint y: 112, distance: 5.2
click at [306, 111] on div "<!-- What are they wanted for? --> < h3 > For Reckless, Inhuman Crimes: </ h3 >…" at bounding box center [331, 83] width 181 height 141
click at [308, 111] on div "<!-- What are they wanted for? --> < h3 > For Reckless, Inhuman Crimes: </ h3 >…" at bounding box center [331, 83] width 181 height 141
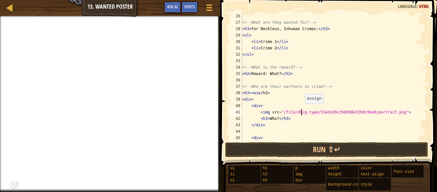
click at [302, 110] on div "<!-- What are they wanted for? --> < h3 > For Reckless, Inhuman Crimes: </ h3 >…" at bounding box center [331, 83] width 181 height 141
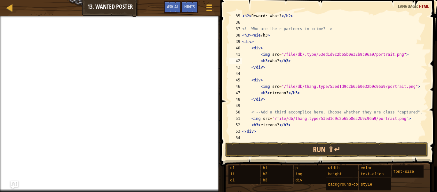
scroll to position [243, 0]
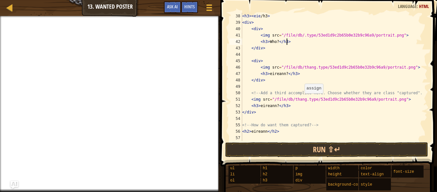
click at [301, 100] on div "< h3 > < eie / h3 > < div > < div > < img src = "/file/db/.type/53ed1d9c2b65b0e…" at bounding box center [331, 83] width 181 height 141
click at [310, 68] on div "< h3 > < eie / h3 > < div > < div > < img src = "/file/db/.type/53ed1d9c2b65b0e…" at bounding box center [331, 83] width 181 height 141
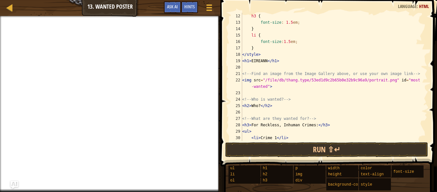
scroll to position [51, 0]
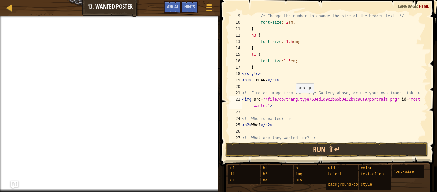
click at [292, 99] on div "/* Change the number to change the size of the header text. */ font-size : 2 em…" at bounding box center [331, 83] width 181 height 141
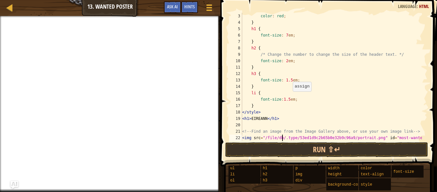
scroll to position [0, 0]
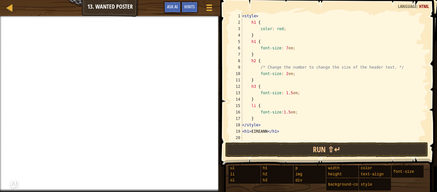
click at [285, 49] on div "< style > h1 { color : red ; } h1 { font-size : 7 em ; } h2 { /* Change the num…" at bounding box center [331, 83] width 181 height 141
click at [287, 151] on button "Run ⇧↵" at bounding box center [326, 149] width 203 height 15
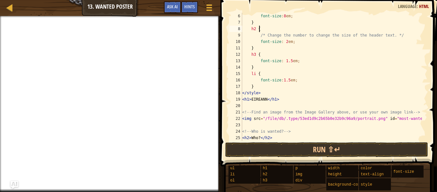
scroll to position [3, 1]
click at [262, 31] on div "font-size : 8 em ; } h2 { /* Change the number to change the size of the header…" at bounding box center [331, 83] width 181 height 141
click at [283, 19] on div "font-size : 8 em ; } h2 { /* Change the number to change the size of the header…" at bounding box center [331, 83] width 181 height 141
type textarea "font-size:7em;"
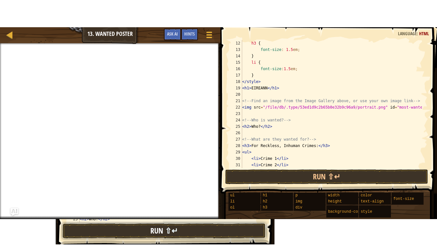
scroll to position [166, 0]
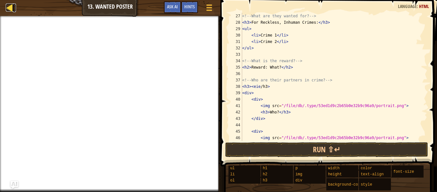
click at [6, 9] on div at bounding box center [10, 8] width 8 height 8
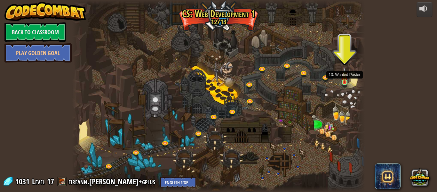
click at [348, 76] on img at bounding box center [344, 74] width 7 height 15
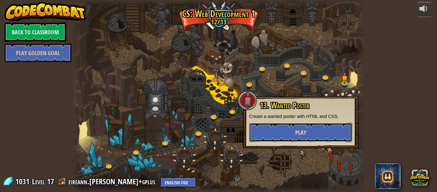
click at [314, 130] on button "Play" at bounding box center [300, 132] width 103 height 19
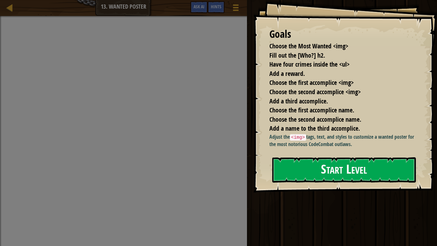
drag, startPoint x: 301, startPoint y: 186, endPoint x: 290, endPoint y: 174, distance: 16.5
click at [290, 174] on button "Start Level" at bounding box center [344, 169] width 144 height 25
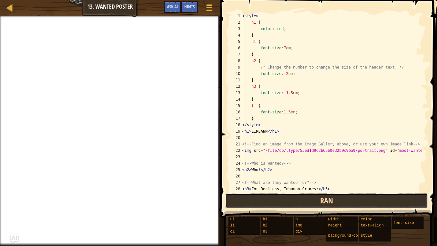
click at [257, 191] on button "Ran" at bounding box center [326, 200] width 203 height 15
click at [255, 191] on button "Ran" at bounding box center [326, 200] width 203 height 15
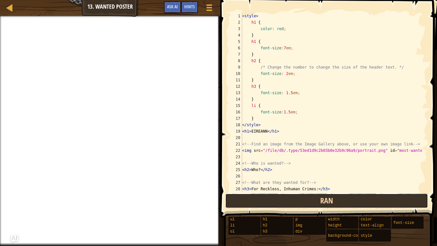
click at [255, 191] on button "Ran" at bounding box center [326, 200] width 203 height 15
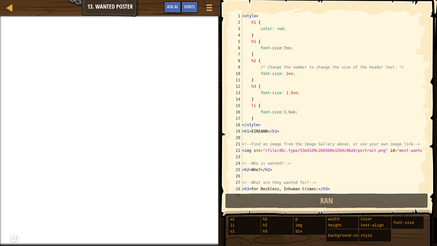
click at [277, 167] on div "< style > h1 { color : red ; } h1 { font-size : 7 em ; } h2 { /* Change the num…" at bounding box center [331, 109] width 181 height 192
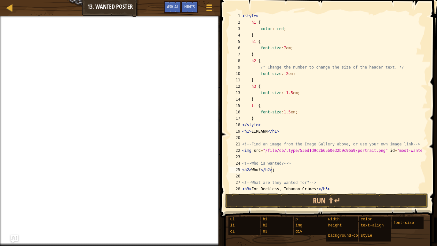
scroll to position [3, 2]
type textarea "<h2>Who?</h2>"
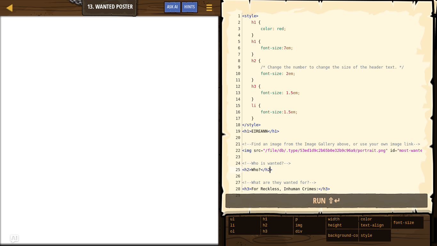
click at [253, 178] on div "< style > h1 { color : red ; } h1 { font-size : 7 em ; } h2 { /* Change the num…" at bounding box center [331, 109] width 181 height 192
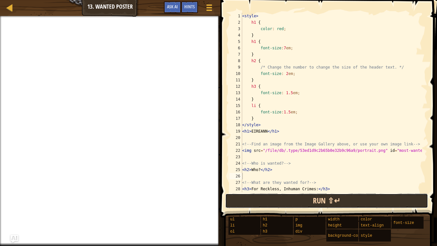
click at [290, 191] on button "Run ⇧↵" at bounding box center [326, 200] width 203 height 15
click at [288, 191] on button "Run ⇧↵" at bounding box center [326, 200] width 203 height 15
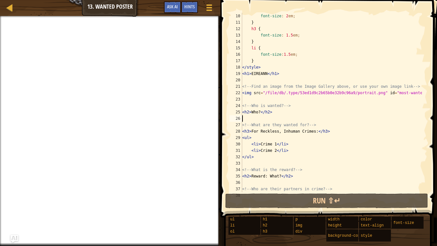
scroll to position [96, 0]
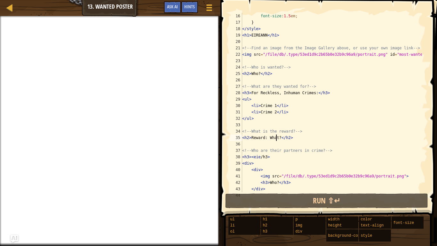
click at [276, 137] on div "font-size : 1.5 em ; } </ style > < h1 > EIREANN </ h1 > <!-- Find an image fro…" at bounding box center [331, 109] width 181 height 192
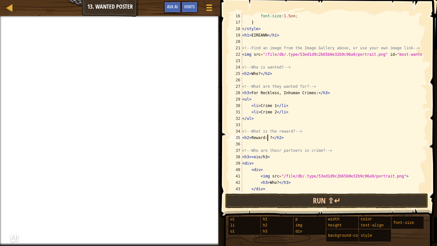
scroll to position [3, 2]
click at [274, 139] on div "font-size : 1.5 em ; } </ style > < h1 > EIREANN </ h1 > <!-- Find an image fro…" at bounding box center [331, 109] width 181 height 192
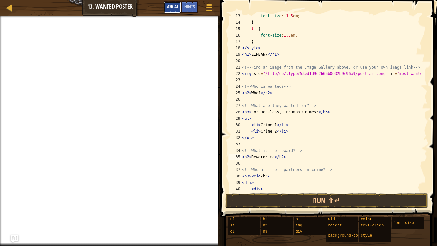
click at [170, 6] on span "Ask AI" at bounding box center [172, 7] width 11 height 6
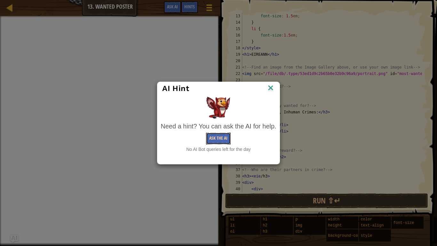
click at [210, 142] on button "Ask the AI" at bounding box center [218, 138] width 25 height 12
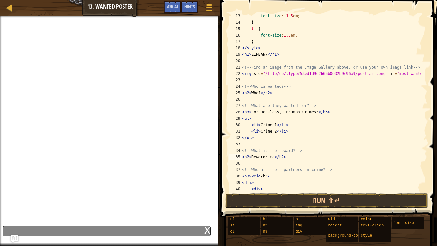
click at [272, 155] on div "font-size : 1.5 em ; } li { font-size : 1.5 em ; } </ style > < h1 > EIREANN </…" at bounding box center [331, 109] width 181 height 192
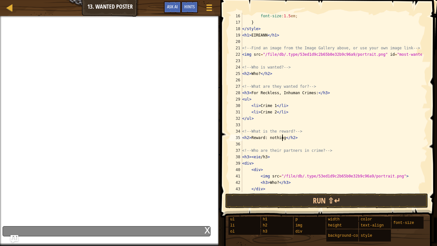
scroll to position [96, 0]
type textarea "<h2>Reward: nothing</h2>"
click at [187, 4] on div "Hints" at bounding box center [189, 7] width 17 height 12
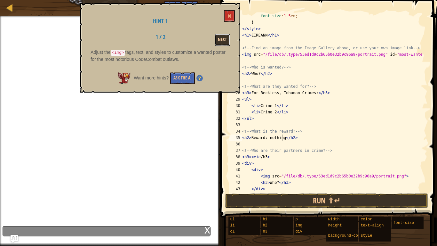
click at [225, 38] on button "Next" at bounding box center [222, 40] width 15 height 12
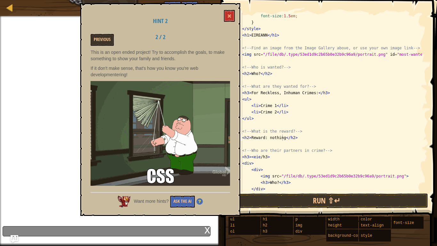
click at [165, 112] on img at bounding box center [161, 133] width 140 height 105
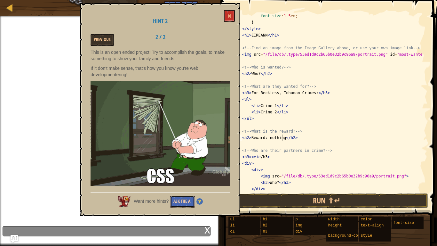
click at [180, 191] on button "Ask the AI" at bounding box center [182, 202] width 25 height 12
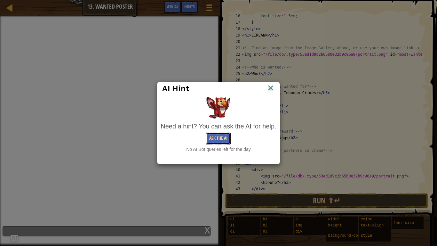
click at [225, 133] on button "Ask the AI" at bounding box center [218, 138] width 25 height 12
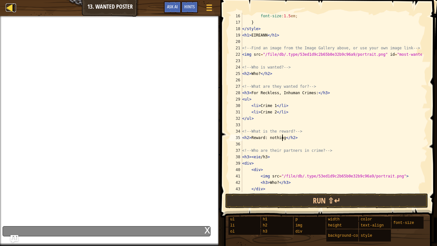
click at [10, 7] on div at bounding box center [10, 8] width 8 height 8
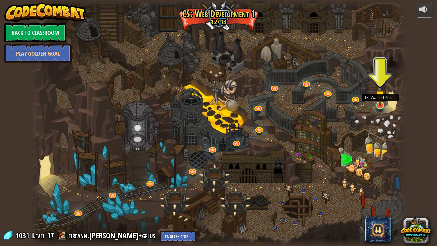
click at [379, 101] on img at bounding box center [380, 95] width 10 height 22
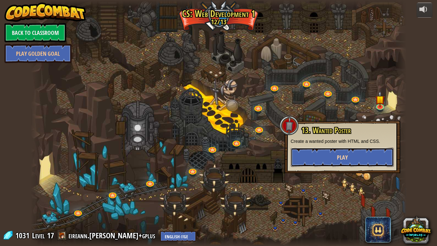
click at [353, 149] on button "Play" at bounding box center [342, 157] width 103 height 19
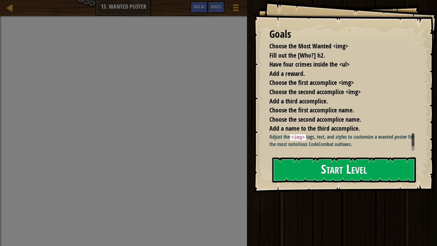
click at [307, 170] on button "Start Level" at bounding box center [344, 169] width 144 height 25
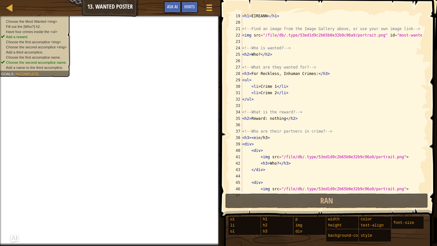
scroll to position [115, 0]
drag, startPoint x: 243, startPoint y: 73, endPoint x: 240, endPoint y: 76, distance: 4.3
click at [240, 76] on div "19 20 21 22 23 24 25 26 27 28 29 30 31 32 33 34 35 36 37 38 39 40 41 42 43 44 4…" at bounding box center [327, 102] width 199 height 179
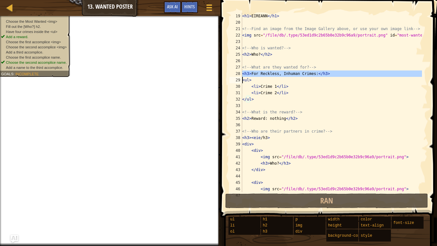
drag, startPoint x: 242, startPoint y: 71, endPoint x: 307, endPoint y: 77, distance: 65.2
click at [307, 77] on div "<h3>For Reckless, Inhuman Crimes:</h3> 19 20 21 22 23 24 25 26 27 28 29 30 31 3…" at bounding box center [327, 102] width 199 height 179
type textarea "<ul> <li>Crime 1</li>"
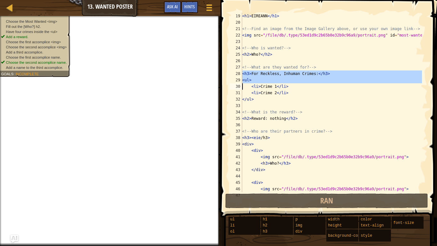
click at [276, 123] on div "< h1 > EIREANN </ h1 > <!-- Find an image from the Image Gallery above, or use …" at bounding box center [331, 109] width 181 height 192
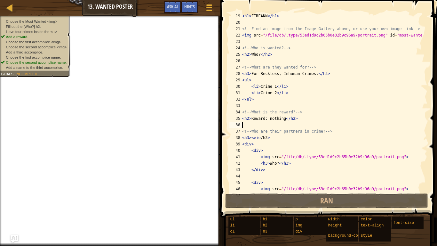
click at [276, 123] on div "< h1 > EIREANN </ h1 > <!-- Find an image from the Image Gallery above, or use …" at bounding box center [331, 109] width 181 height 192
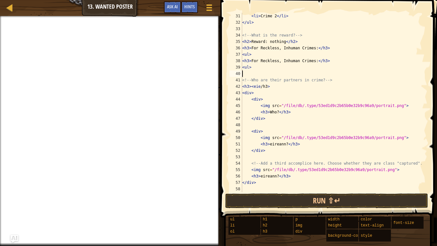
scroll to position [192, 0]
click at [273, 112] on div "< li > Crime 2 </ li > </ ul > <!-- What is the reward? --> < h2 > Reward: noth…" at bounding box center [331, 109] width 181 height 192
type textarea "<h3>EIREANN?</h3>"
click at [282, 188] on div "< li > Crime 2 </ li > </ ul > <!-- What is the reward? --> < h2 > Reward: noth…" at bounding box center [331, 109] width 181 height 192
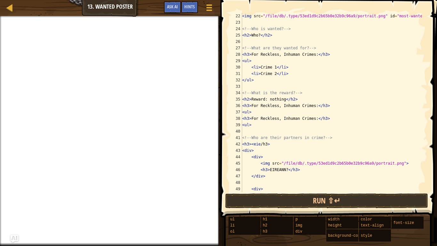
scroll to position [115, 0]
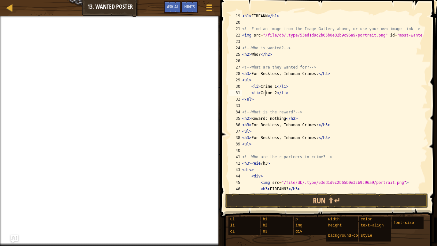
click at [266, 92] on div "< h1 > EIREANN </ h1 > <!-- Find an image from the Image Gallery above, or use …" at bounding box center [331, 109] width 181 height 192
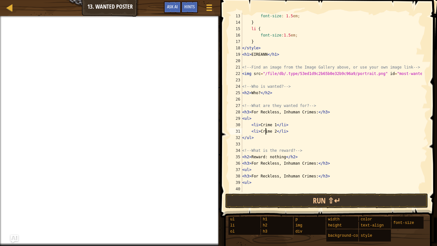
scroll to position [58, 0]
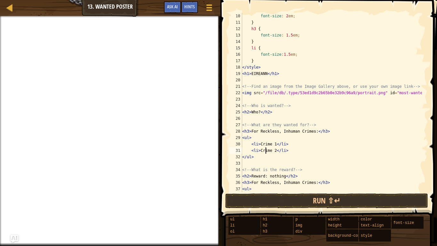
click at [256, 112] on div "font-size : 2 em ; } h3 { font-size : 1.5 em ; } li { font-size : 1.5 em ; } </…" at bounding box center [331, 109] width 181 height 192
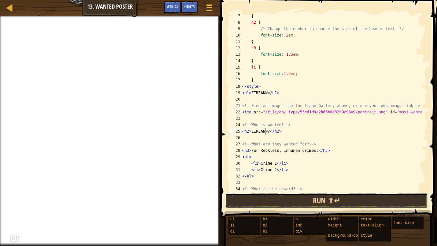
click at [330, 191] on button "Run ⇧↵" at bounding box center [326, 200] width 203 height 15
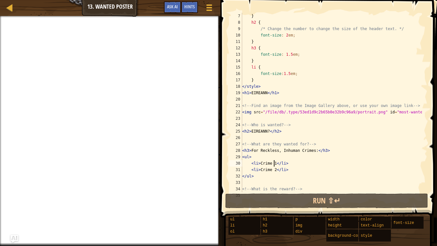
click at [273, 164] on div "} h2 { /* Change the number to change the size of the header text. */ font-size…" at bounding box center [331, 109] width 181 height 192
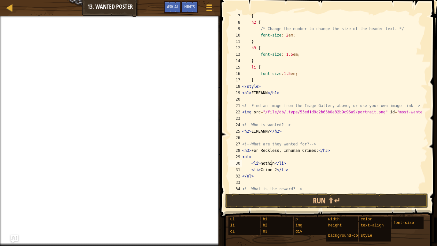
scroll to position [3, 3]
click at [276, 169] on div "} h2 { /* Change the number to change the size of the header text. */ font-size…" at bounding box center [331, 109] width 181 height 192
click at [273, 169] on div "} h2 { /* Change the number to change the size of the header text. */ font-size…" at bounding box center [331, 109] width 181 height 192
click at [274, 169] on div "} h2 { /* Change the number to change the size of the header text. */ font-size…" at bounding box center [331, 109] width 181 height 192
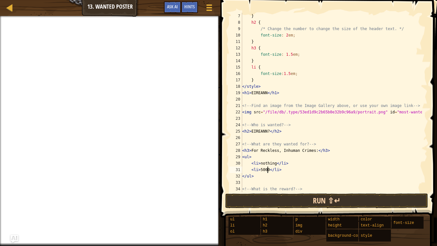
type textarea "<li>5000</li>"
click at [278, 191] on button "Run ⇧↵" at bounding box center [326, 200] width 203 height 15
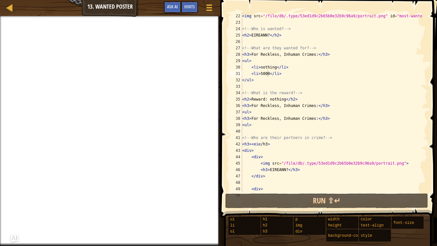
scroll to position [211, 0]
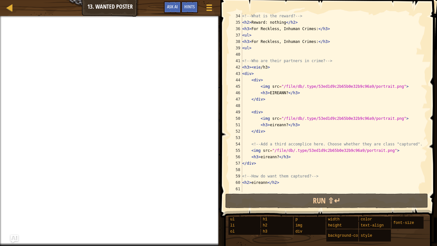
click at [268, 191] on div "<!-- What is the reward? --> < h2 > Reward: nothing </ h2 > < h3 > For Reckless…" at bounding box center [331, 109] width 181 height 192
paste textarea "eireann"
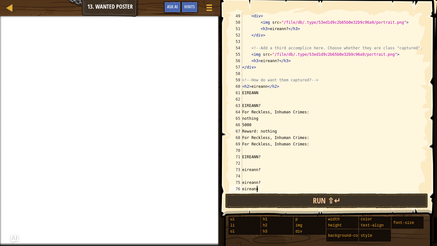
scroll to position [314, 0]
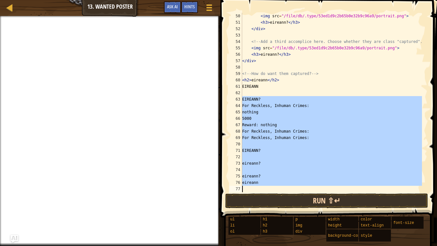
drag, startPoint x: 242, startPoint y: 97, endPoint x: 277, endPoint y: 206, distance: 114.6
click at [277, 191] on div "eireann 50 51 52 53 54 55 56 57 58 59 60 61 62 63 64 65 66 67 68 69 70 71 72 73…" at bounding box center [328, 121] width 219 height 236
type textarea "eireann"
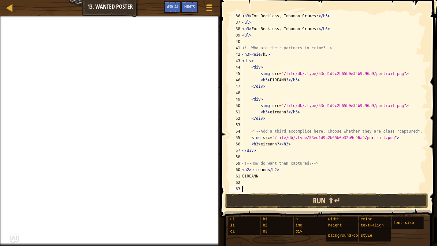
scroll to position [224, 0]
drag, startPoint x: 248, startPoint y: 170, endPoint x: 252, endPoint y: 172, distance: 4.2
click at [252, 171] on div "< h3 > For Reckless, Inhuman Crimes: </ h3 > < ul > < h3 > For Reckless, Inhuma…" at bounding box center [331, 109] width 181 height 192
click at [255, 177] on div "< h3 > For Reckless, Inhuman Crimes: </ h3 > < ul > < h3 > For Reckless, Inhuma…" at bounding box center [331, 109] width 181 height 192
type textarea "EIREANN"
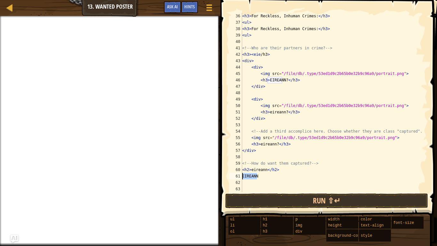
drag, startPoint x: 264, startPoint y: 177, endPoint x: 225, endPoint y: 179, distance: 38.8
click at [225, 179] on div "EIREANN 36 37 38 39 40 41 42 43 44 45 46 47 48 49 50 51 52 53 54 55 56 57 58 59…" at bounding box center [328, 121] width 219 height 236
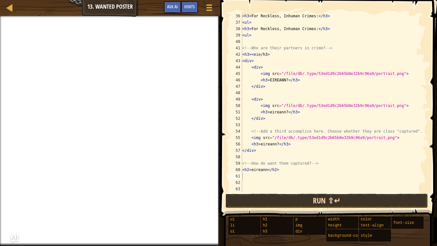
click at [273, 191] on button "Run ⇧↵" at bounding box center [326, 200] width 203 height 15
click at [279, 191] on button "Run ⇧↵" at bounding box center [326, 200] width 203 height 15
click at [271, 191] on button "Run ⇧↵" at bounding box center [326, 200] width 203 height 15
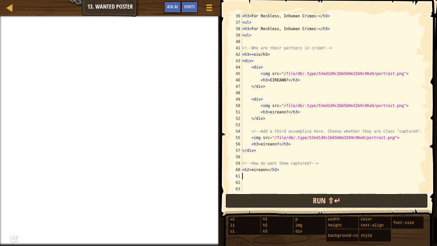
click at [266, 191] on button "Run ⇧↵" at bounding box center [326, 200] width 203 height 15
click at [265, 191] on button "Run ⇧↵" at bounding box center [326, 200] width 203 height 15
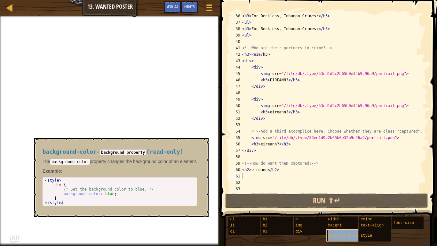
click at [350, 191] on div "background-color" at bounding box center [348, 235] width 44 height 12
click at [204, 143] on div "background-color - background property ( read-only ) The background-color prope…" at bounding box center [121, 177] width 174 height 79
click at [200, 141] on button "×" at bounding box center [201, 144] width 5 height 9
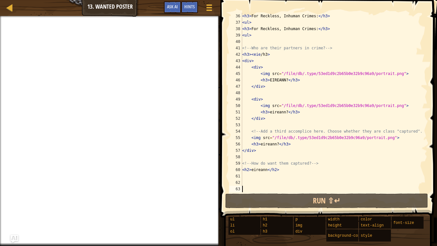
click at [244, 188] on div "< h3 > For Reckless, Inhuman Crimes: </ h3 > < ul > < h3 > For Reckless, Inhuma…" at bounding box center [331, 109] width 181 height 192
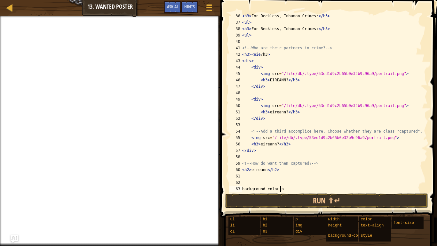
scroll to position [3, 3]
click at [190, 4] on div "Hints" at bounding box center [189, 7] width 17 height 12
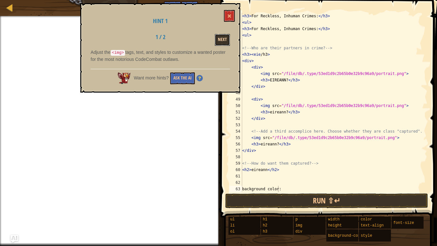
click at [222, 37] on button "Next" at bounding box center [222, 40] width 15 height 12
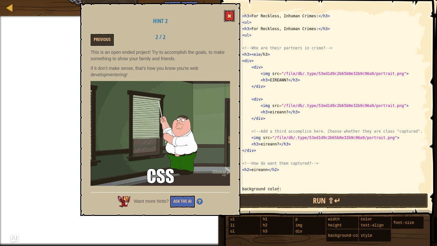
click at [232, 13] on button at bounding box center [229, 16] width 11 height 12
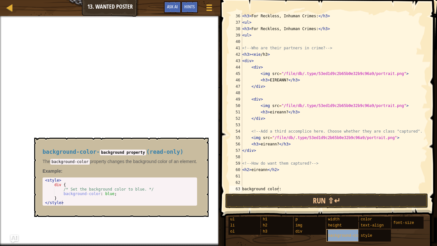
click at [339, 191] on div "background-color" at bounding box center [348, 235] width 44 height 12
type textarea "background color: pink;"
click at [245, 185] on div "< h3 > For Reckless, Inhuman Crimes: </ h3 > < ul > < h3 > For Reckless, Inhuma…" at bounding box center [331, 109] width 181 height 192
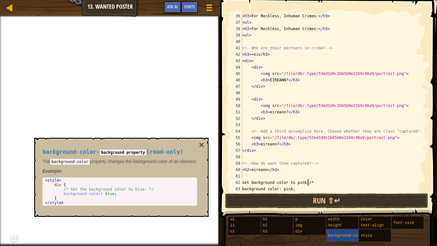
click at [242, 182] on div "< h3 > For Reckless, Inhuman Crimes: </ h3 > < ul > < h3 > For Reckless, Inhuma…" at bounding box center [331, 109] width 181 height 192
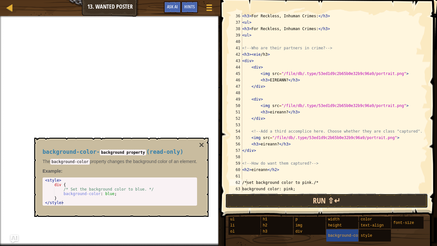
click at [265, 191] on button "Run ⇧↵" at bounding box center [326, 200] width 203 height 15
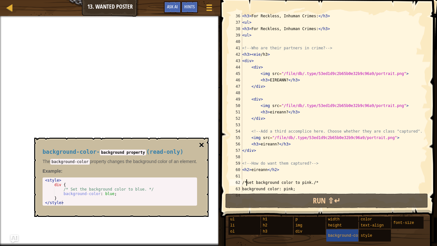
click at [199, 142] on button "×" at bounding box center [201, 144] width 5 height 9
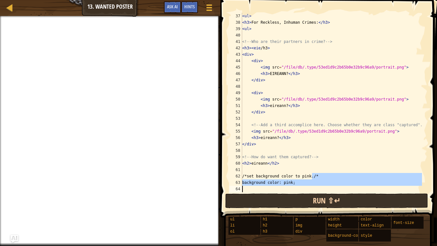
scroll to position [230, 0]
drag, startPoint x: 321, startPoint y: 185, endPoint x: 240, endPoint y: 194, distance: 81.1
click at [240, 191] on div "/*set background color to pink./* 37 38 39 40 41 42 43 44 45 46 47 48 49 50 51 …" at bounding box center [328, 121] width 219 height 236
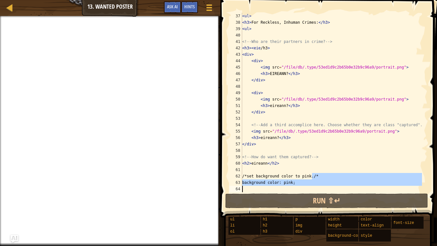
type textarea "/*set background color to pink./*"
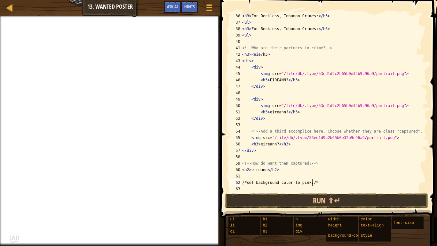
scroll to position [224, 0]
drag, startPoint x: 243, startPoint y: 183, endPoint x: 323, endPoint y: 182, distance: 80.3
click at [323, 182] on div "< h3 > For Reckless, Inhuman Crimes: </ h3 > < ul > < h3 > For Reckless, Inhuma…" at bounding box center [331, 109] width 181 height 192
click at [6, 4] on div at bounding box center [10, 8] width 8 height 8
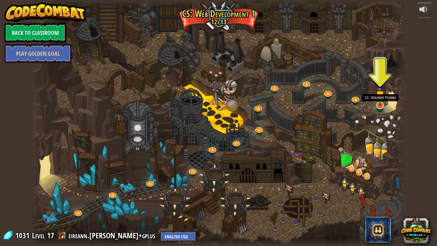
click at [383, 102] on img at bounding box center [380, 95] width 10 height 22
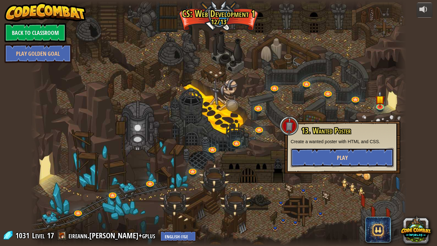
click at [356, 159] on button "Play" at bounding box center [342, 157] width 103 height 19
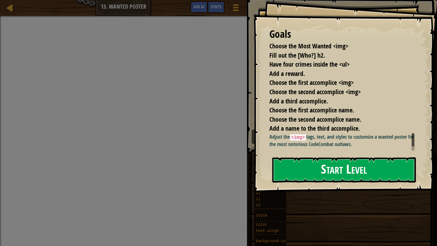
click at [350, 162] on button "Start Level" at bounding box center [344, 169] width 144 height 25
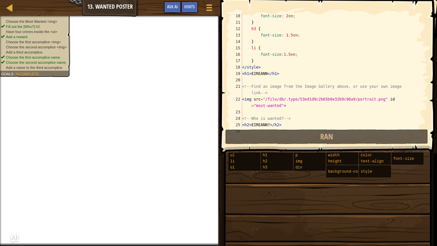
scroll to position [58, 0]
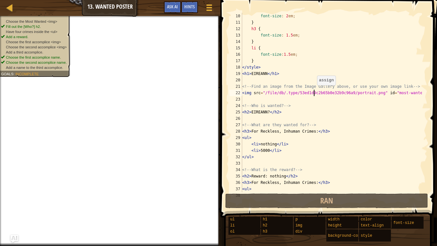
click at [314, 92] on div "font-size : 2 em ; } h3 { font-size : 1.5 em ; } li { font-size : 1.5 em ; } </…" at bounding box center [331, 109] width 181 height 192
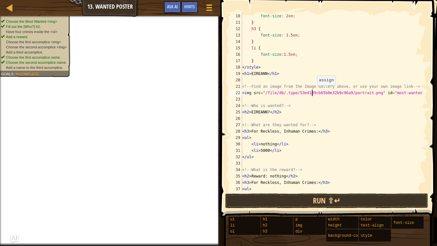
scroll to position [3, 6]
click at [409, 92] on div "font-size : 2 em ; } h3 { font-size : 1.5 em ; } li { font-size : 1.5 em ; } </…" at bounding box center [331, 109] width 181 height 192
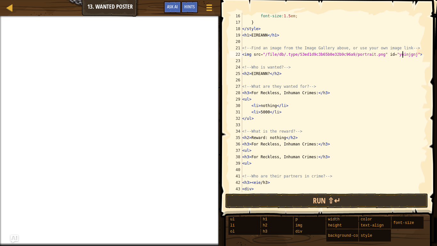
scroll to position [230, 0]
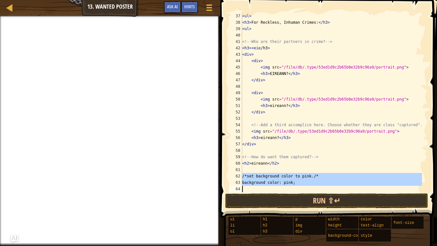
drag, startPoint x: 242, startPoint y: 174, endPoint x: 291, endPoint y: 190, distance: 50.9
click at [291, 190] on div "< ul > < h3 > For Reckless, Inhuman Crimes: </ h3 > < ul > <!-- Who are their p…" at bounding box center [331, 109] width 181 height 192
type textarea "background color: pink;"
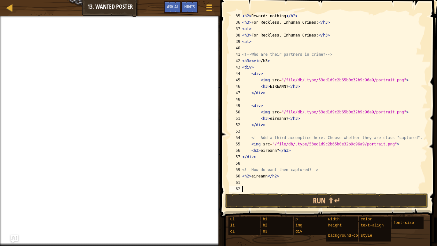
scroll to position [218, 0]
click at [12, 11] on div at bounding box center [10, 8] width 8 height 8
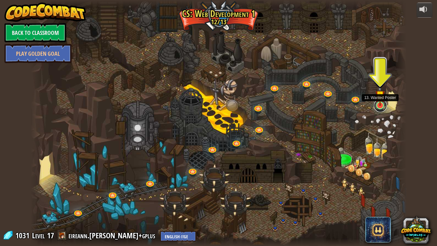
click at [376, 109] on link at bounding box center [380, 105] width 13 height 13
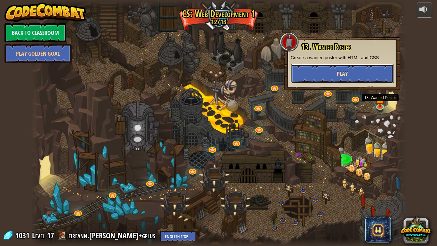
click at [344, 76] on span "Play" at bounding box center [342, 74] width 11 height 8
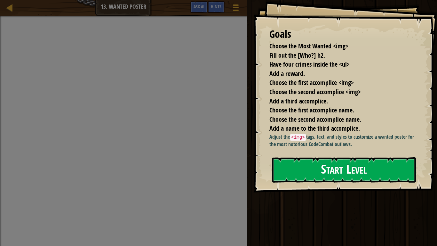
click at [311, 180] on button "Start Level" at bounding box center [344, 169] width 144 height 25
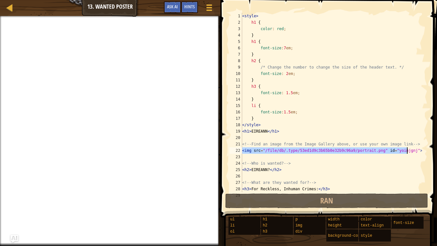
drag, startPoint x: 243, startPoint y: 150, endPoint x: 432, endPoint y: 152, distance: 189.1
click at [431, 152] on div "1 2 3 4 5 6 7 8 9 10 11 12 13 14 15 16 17 18 19 20 21 22 23 24 25 26 27 28 29 <…" at bounding box center [328, 121] width 219 height 236
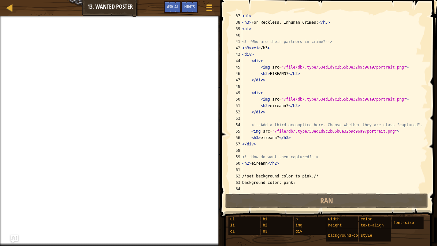
scroll to position [230, 0]
click at [269, 144] on div "< ul > < h3 > For Reckless, Inhuman Crimes: </ h3 > < ul > <!-- Who are their p…" at bounding box center [331, 109] width 181 height 192
type textarea "</div>"
click at [270, 153] on div "< ul > < h3 > For Reckless, Inhuman Crimes: </ h3 > < ul > <!-- Who are their p…" at bounding box center [331, 109] width 181 height 192
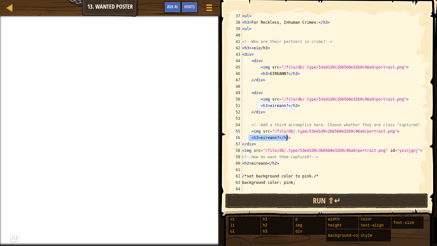
drag, startPoint x: 248, startPoint y: 135, endPoint x: 298, endPoint y: 139, distance: 49.7
click at [299, 139] on div "< ul > < h3 > For Reckless, Inhuman Crimes: </ h3 > < ul > <!-- Who are their p…" at bounding box center [331, 109] width 181 height 192
click at [412, 150] on div "< ul > < h3 > For Reckless, Inhuman Crimes: </ h3 > < ul > <!-- Who are their p…" at bounding box center [331, 109] width 181 height 192
type textarea "<img src="/file/db/.type/53ed1d9c3b65b0e32b9c96a9/portrait.png" id="yoinjgnj">"
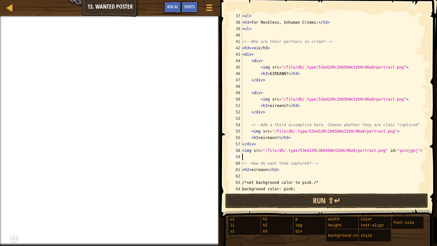
type textarea "<h3>eireann?</h3>"
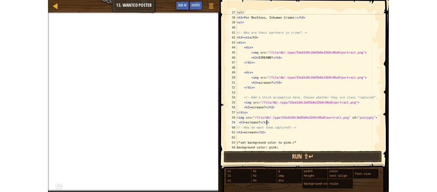
scroll to position [237, 0]
